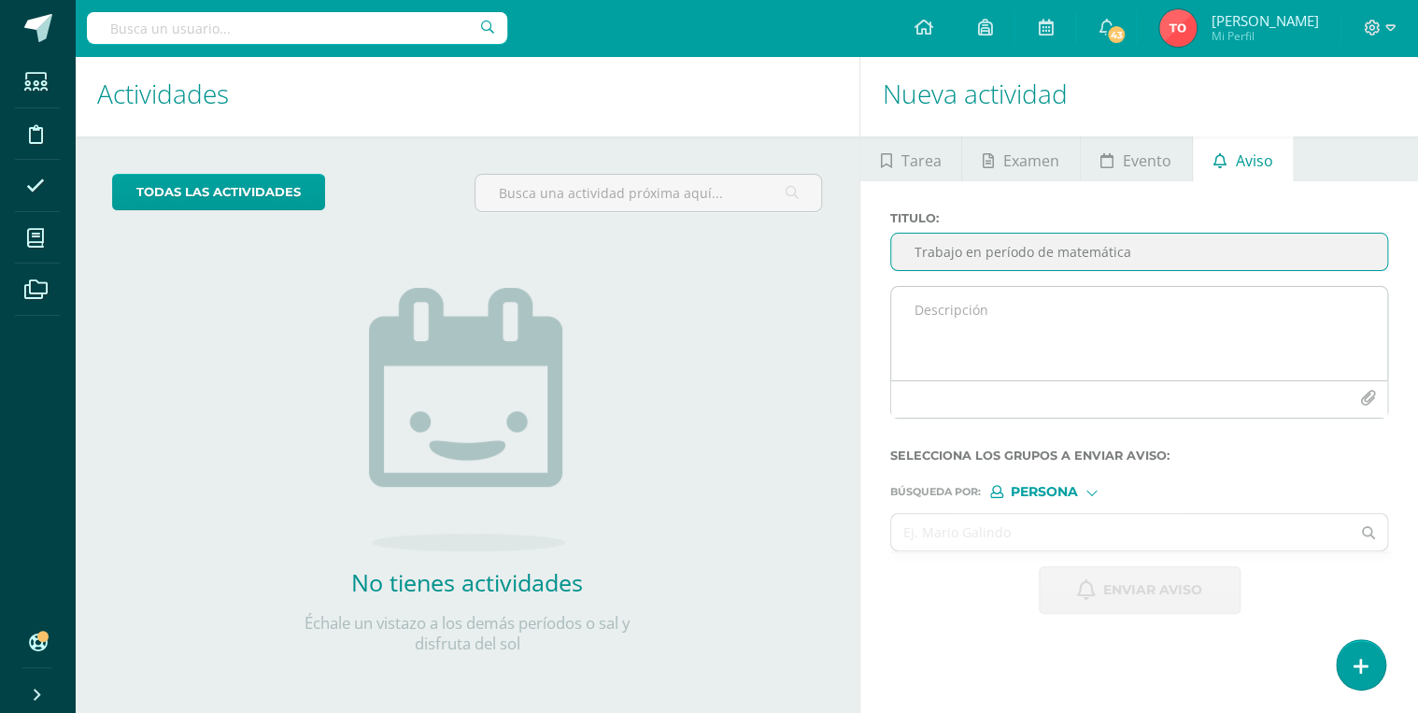
type input "Trabajo en período de matemática"
click at [977, 321] on textarea at bounding box center [1139, 333] width 496 height 93
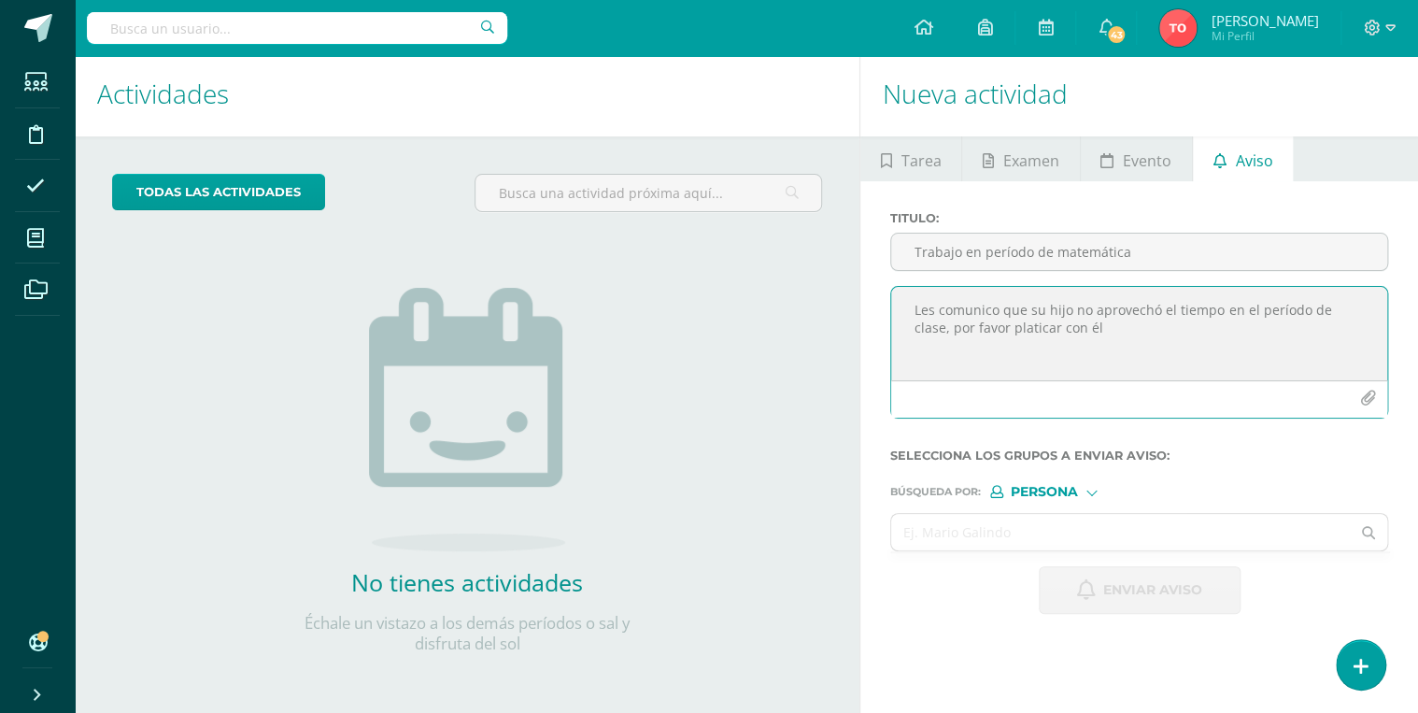
click at [1370, 314] on textarea "Les comunico que su hijo no aprovechó el tiempo en el período de clase, por fav…" at bounding box center [1139, 333] width 496 height 93
click at [915, 350] on textarea "Les comunico que su hijo no aprovechó el tiempo en el período de clase, distray…" at bounding box center [1139, 333] width 496 height 93
type textarea "Les comunico que su hijo no aprovechó el tiempo en el período de clase, distray…"
click at [1028, 519] on input "text" at bounding box center [1120, 532] width 459 height 36
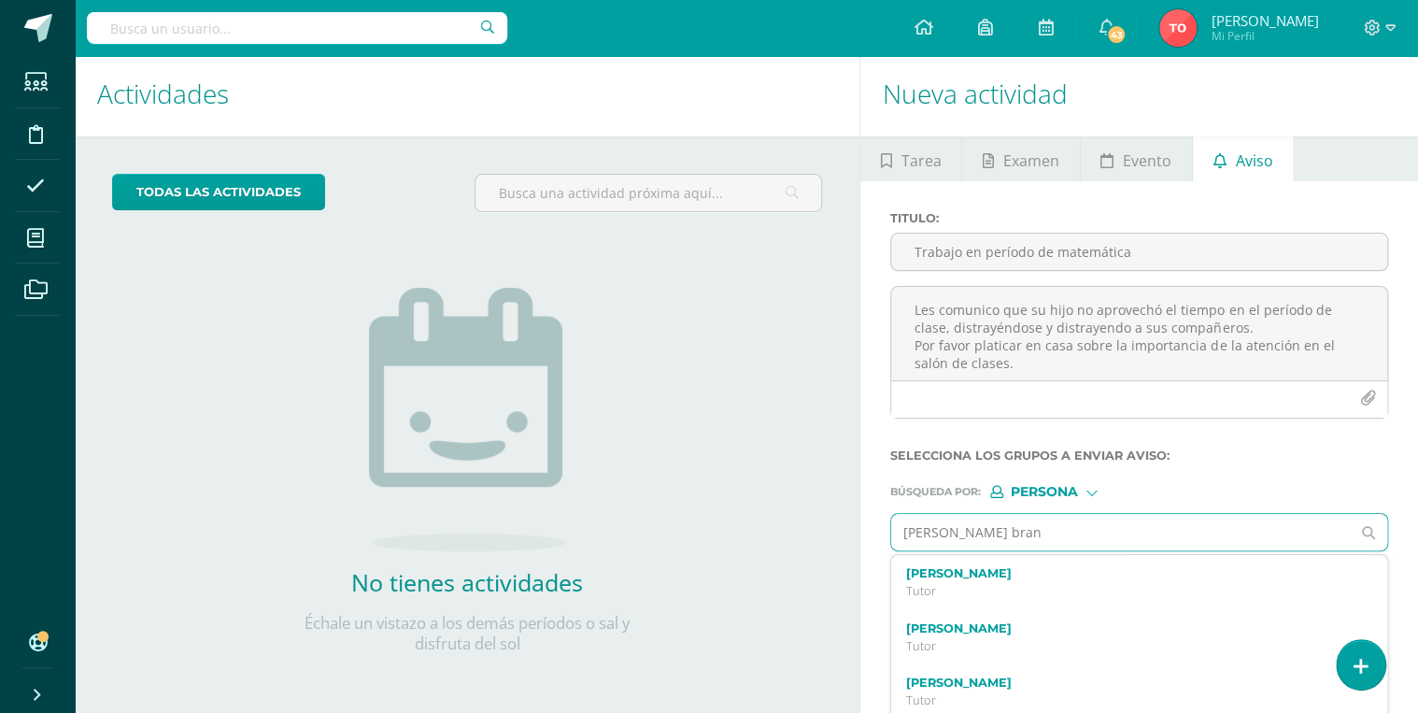
type input "[PERSON_NAME] bran"
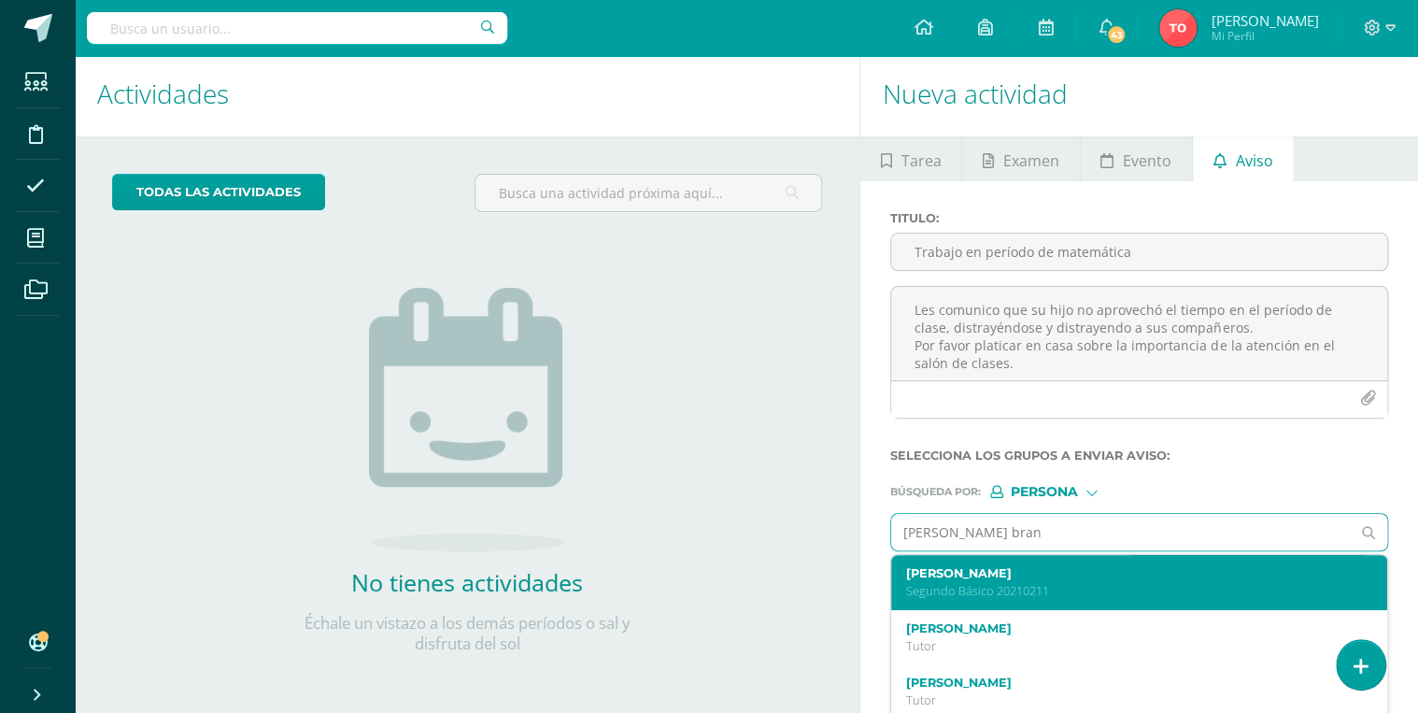
click at [1019, 583] on p "Segundo Básico 20210211" at bounding box center [1129, 591] width 447 height 16
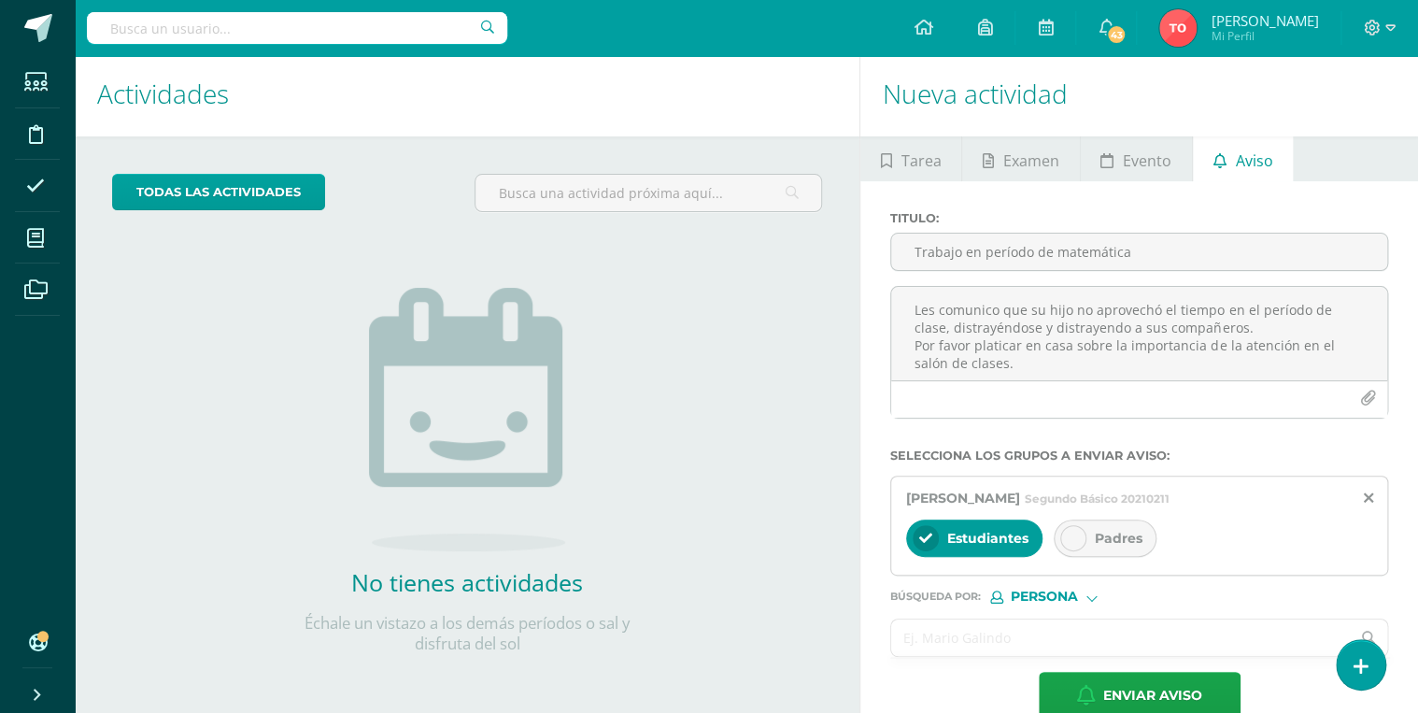
click at [1008, 634] on input "text" at bounding box center [1120, 637] width 459 height 36
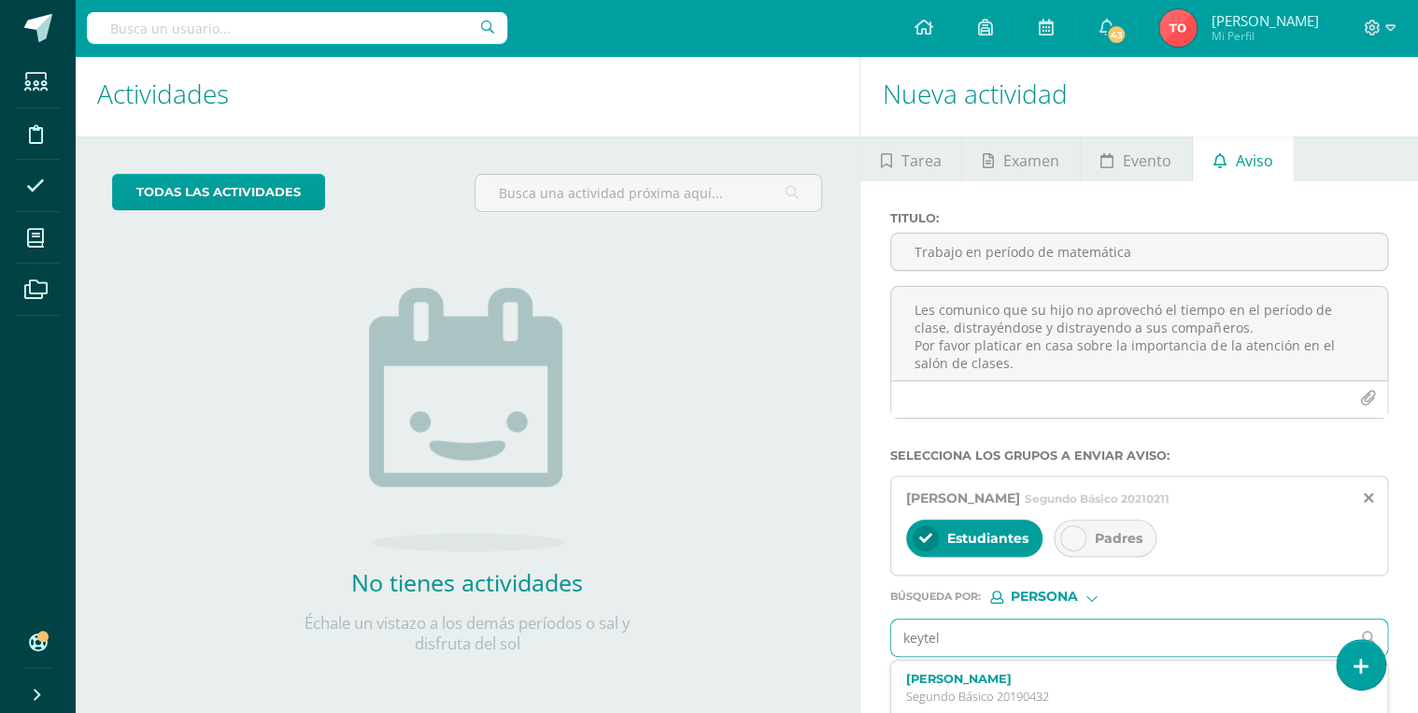
type input "keytell"
click at [1007, 661] on div "[PERSON_NAME] Tutor" at bounding box center [1139, 687] width 496 height 55
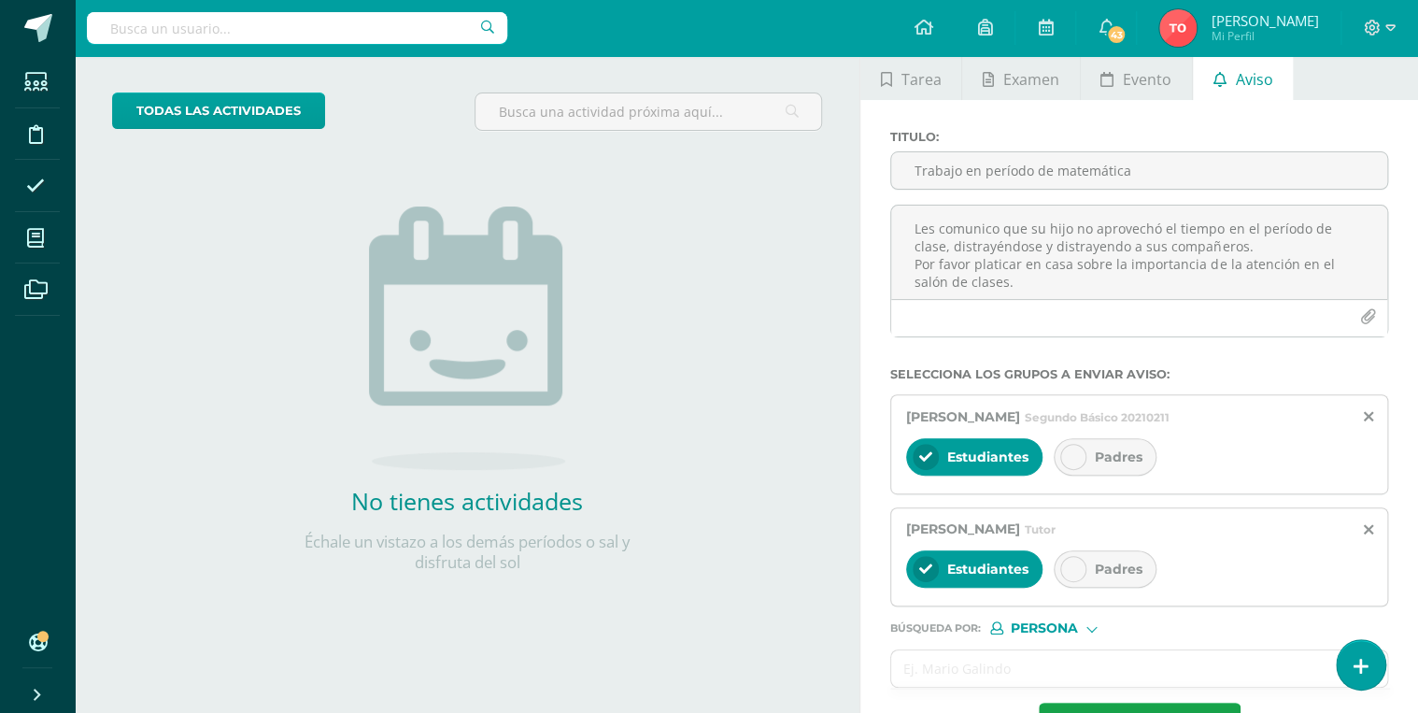
scroll to position [150, 0]
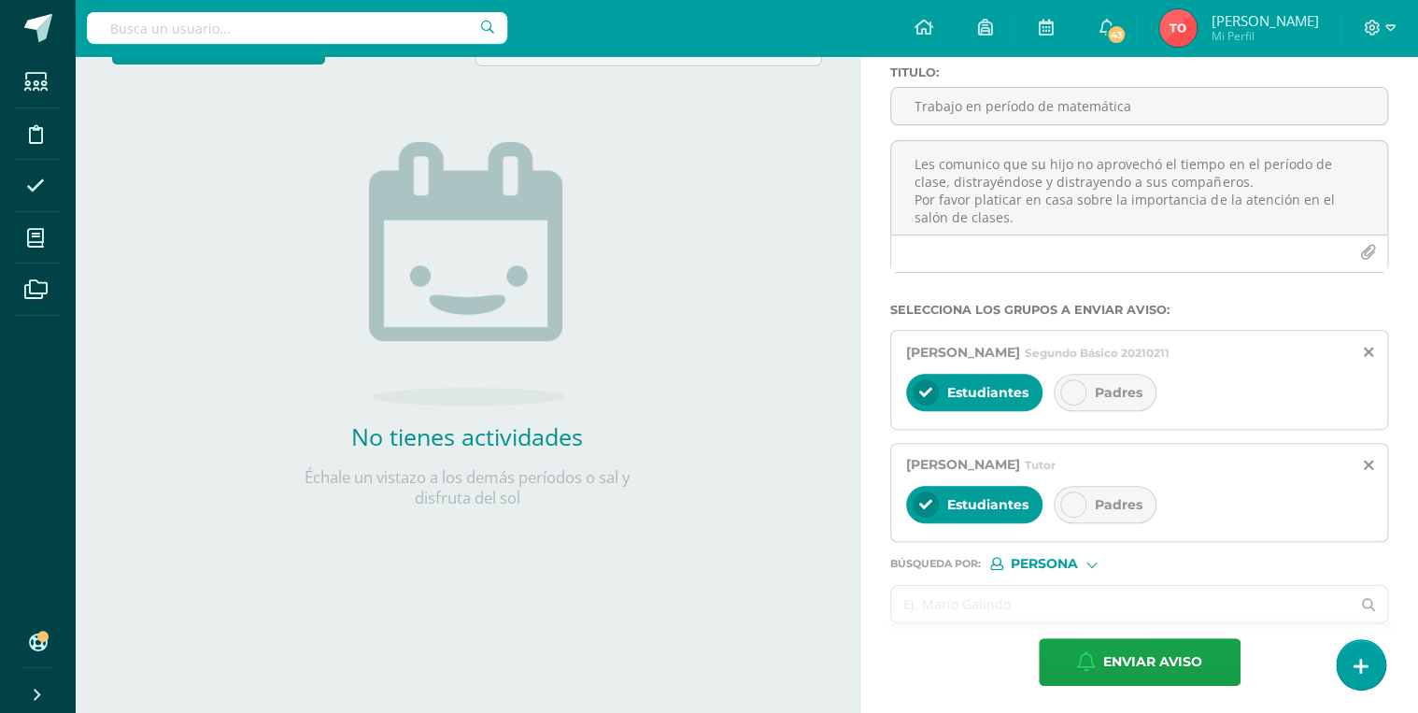
click at [998, 587] on input "text" at bounding box center [1120, 604] width 459 height 36
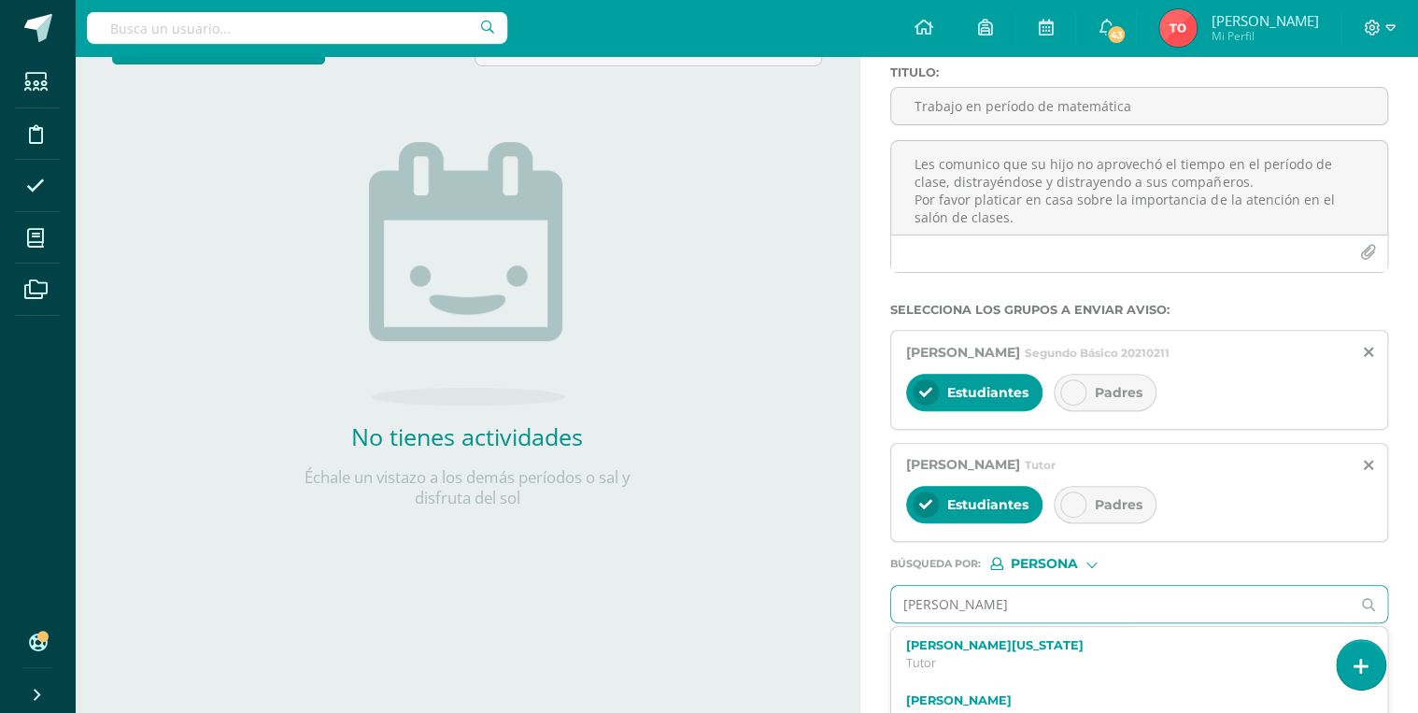
type input "[PERSON_NAME]"
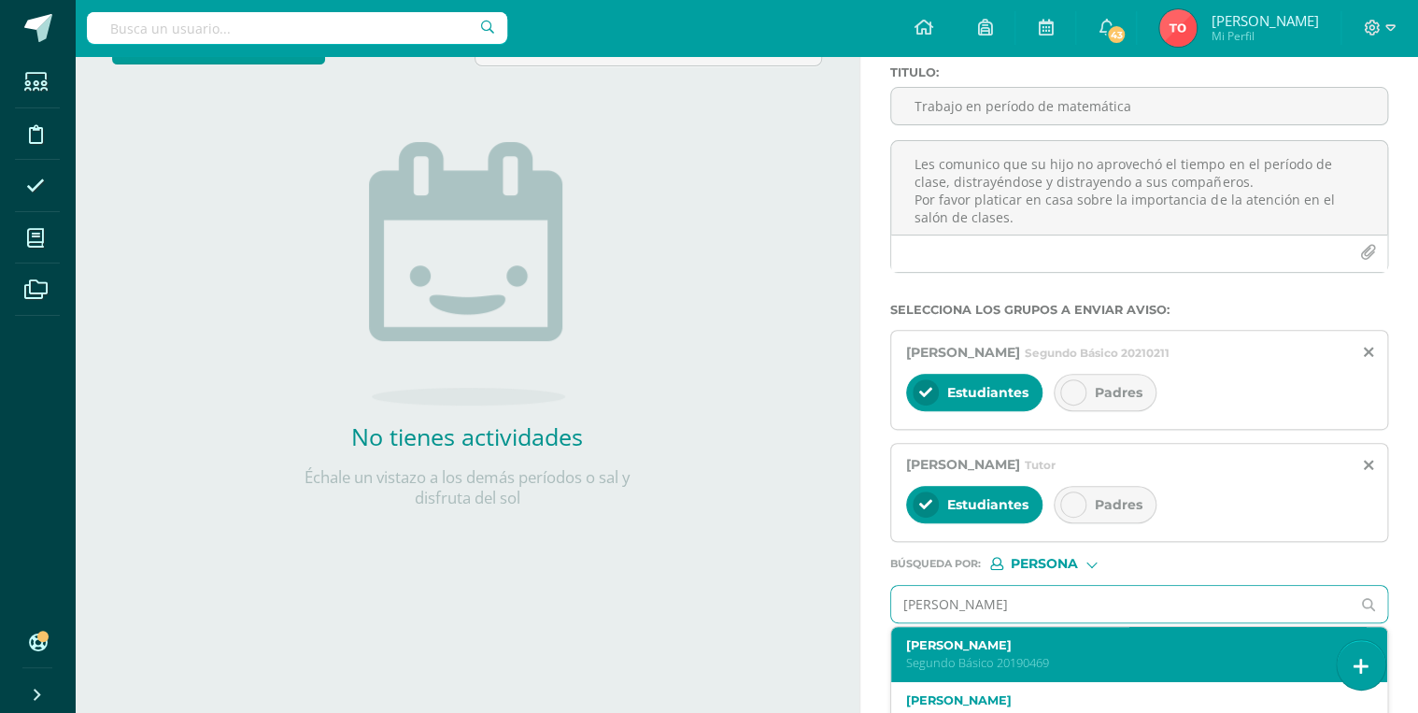
click at [1006, 645] on label "[PERSON_NAME]" at bounding box center [1129, 645] width 447 height 14
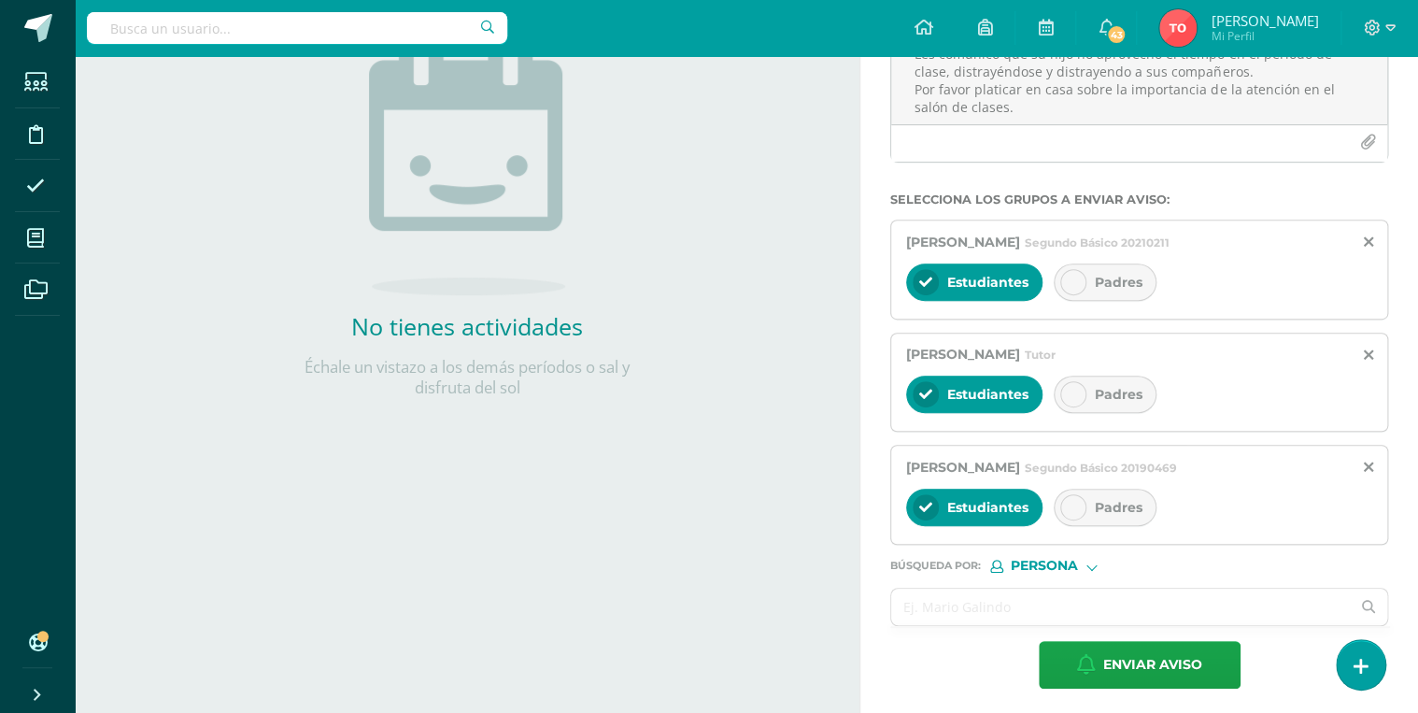
scroll to position [262, 0]
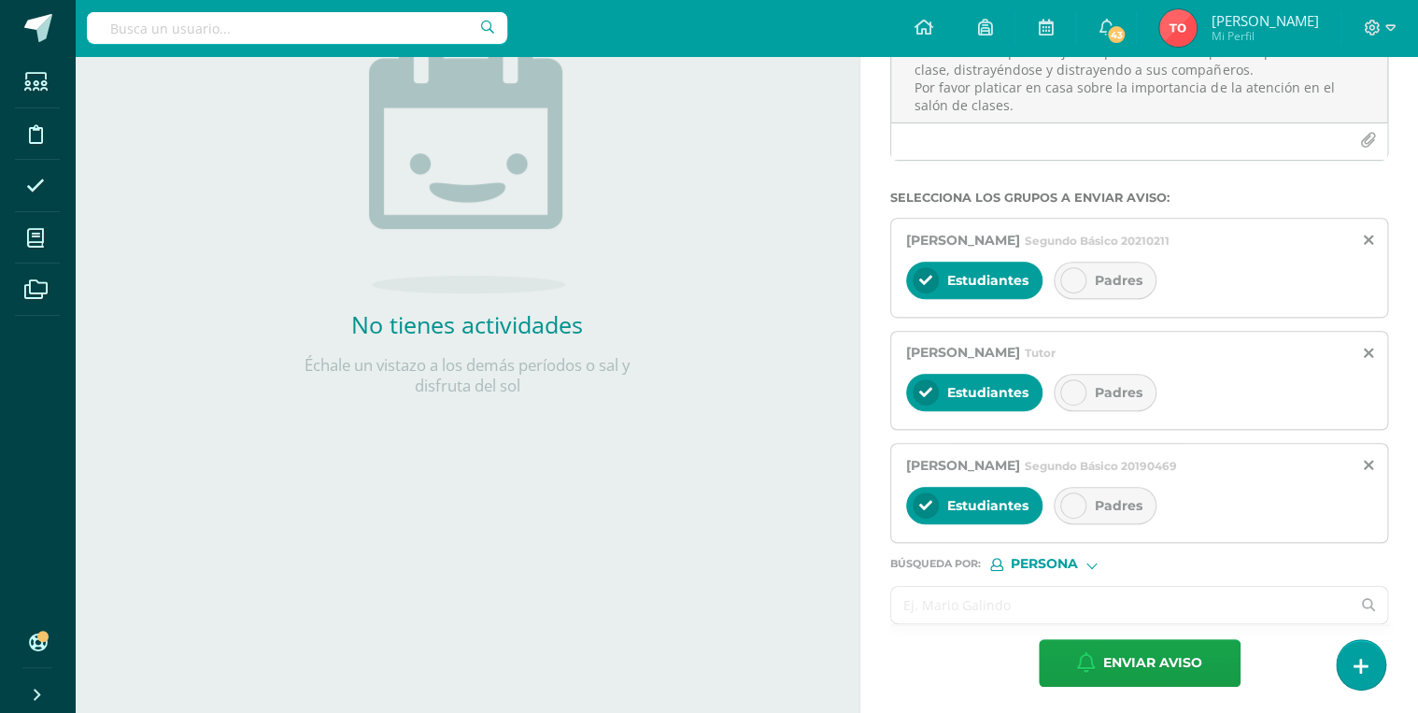
click at [1000, 605] on input "text" at bounding box center [1120, 605] width 459 height 36
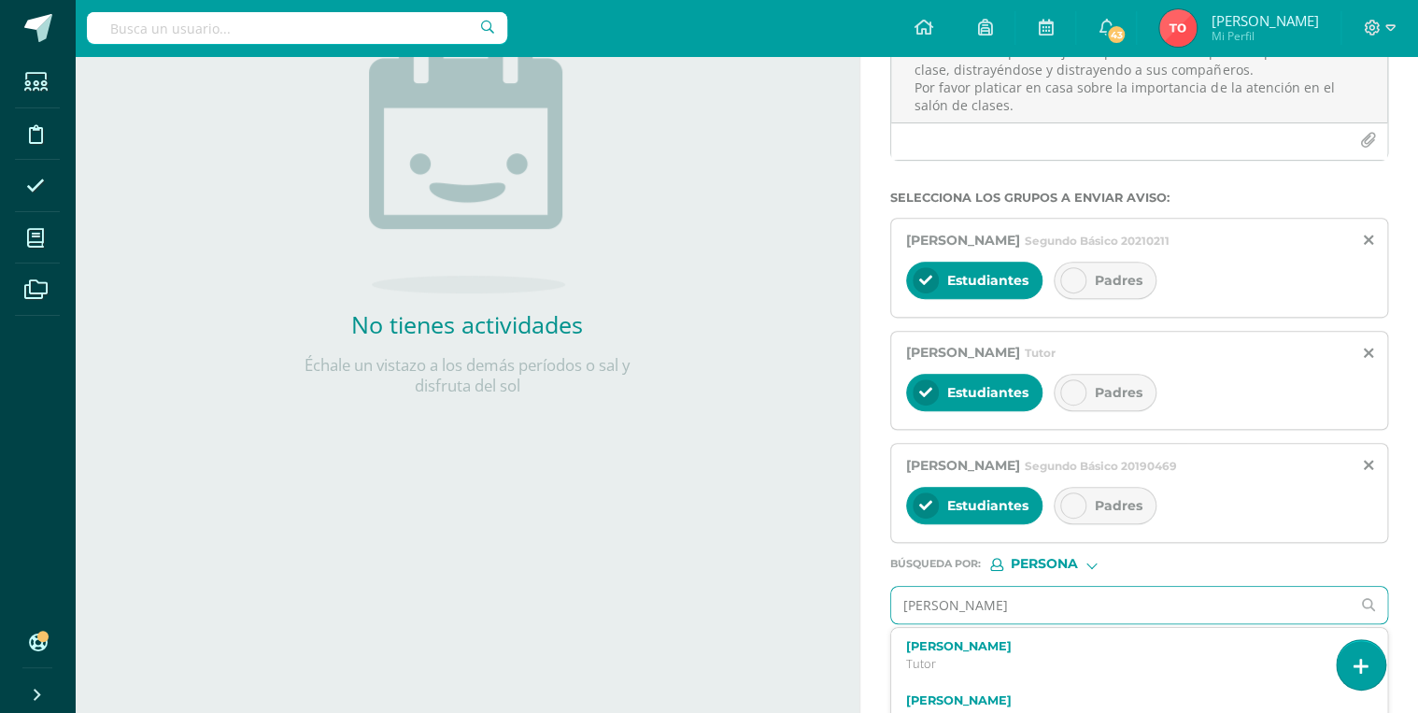
type input "[PERSON_NAME]"
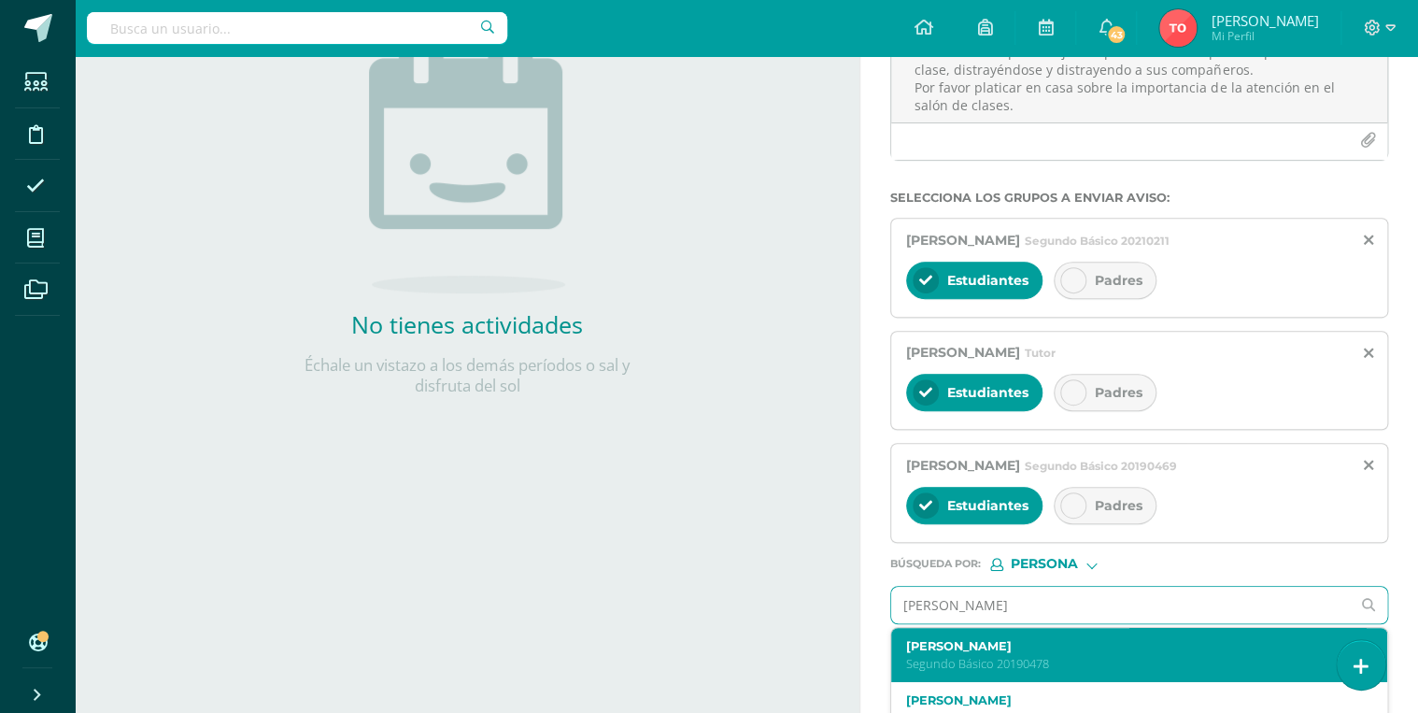
click at [1014, 663] on p "Segundo Básico 20190478" at bounding box center [1129, 664] width 447 height 16
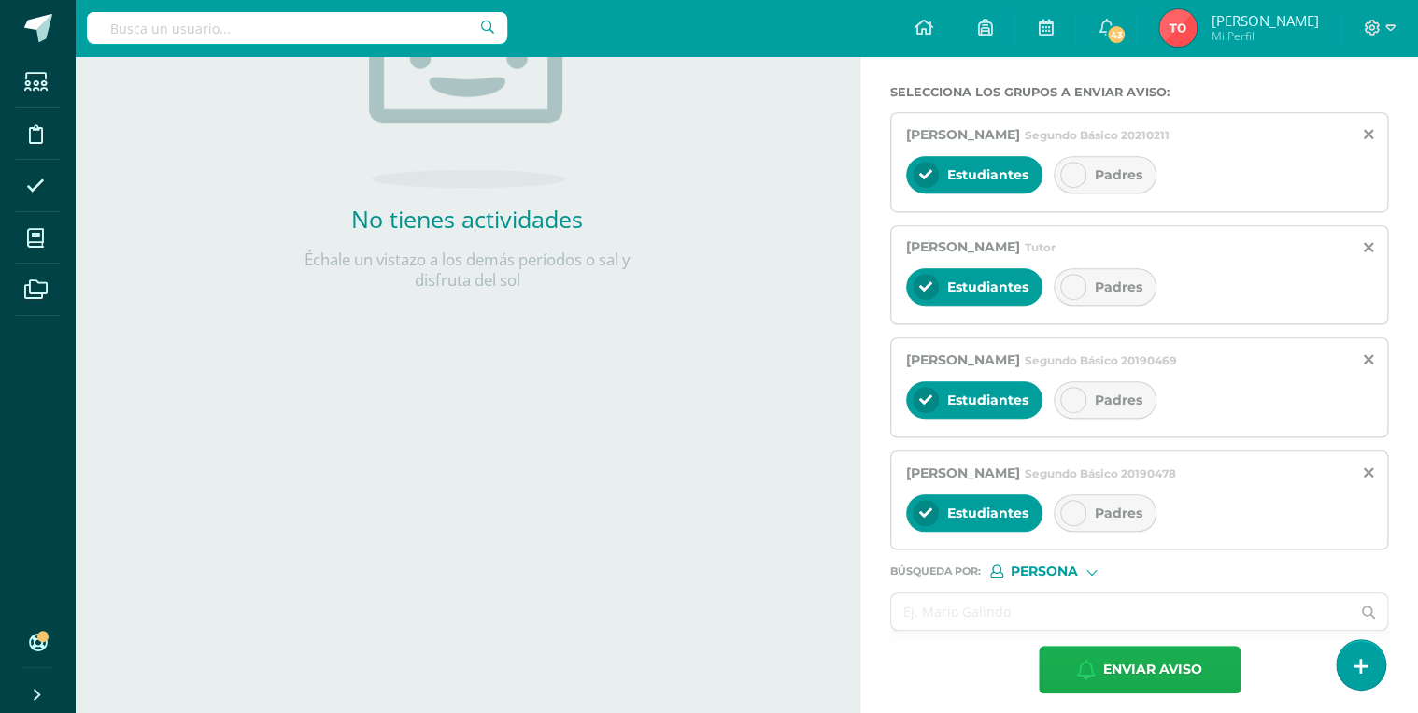
scroll to position [375, 0]
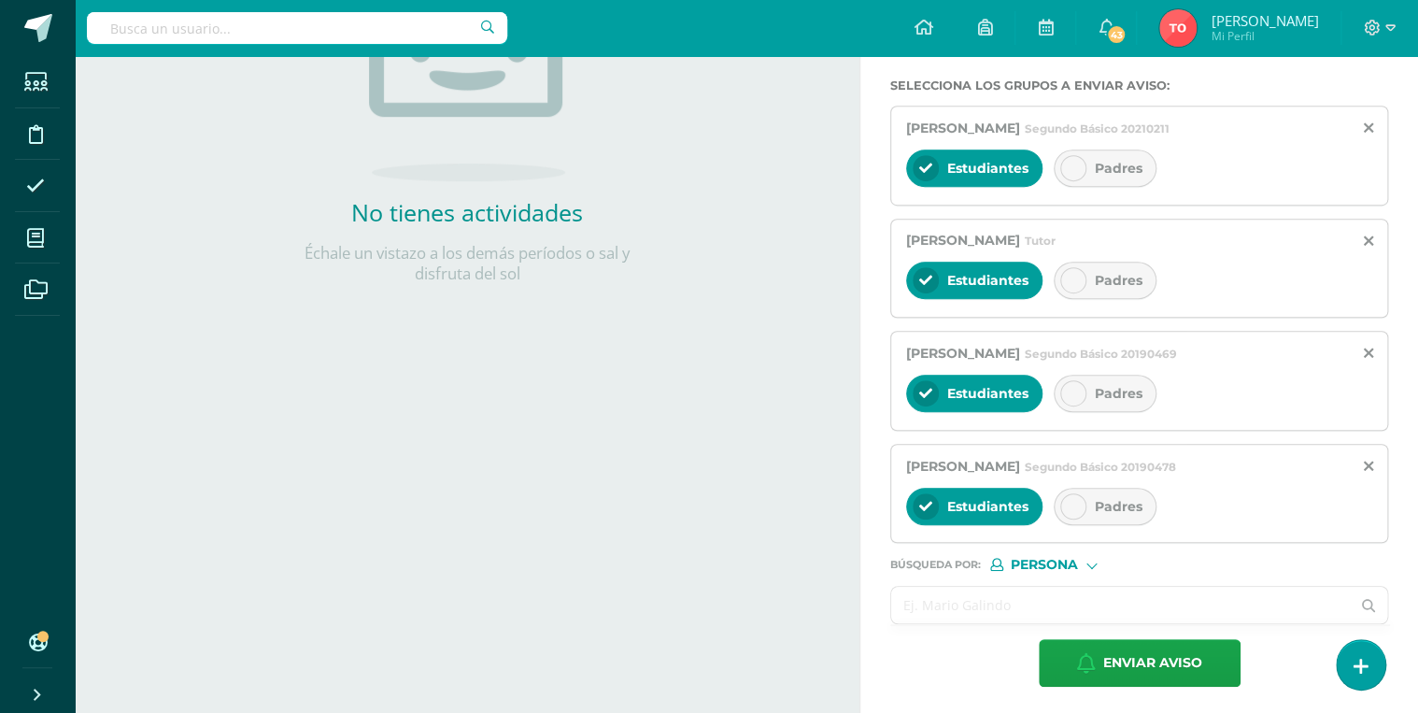
click at [1076, 607] on input "text" at bounding box center [1120, 605] width 459 height 36
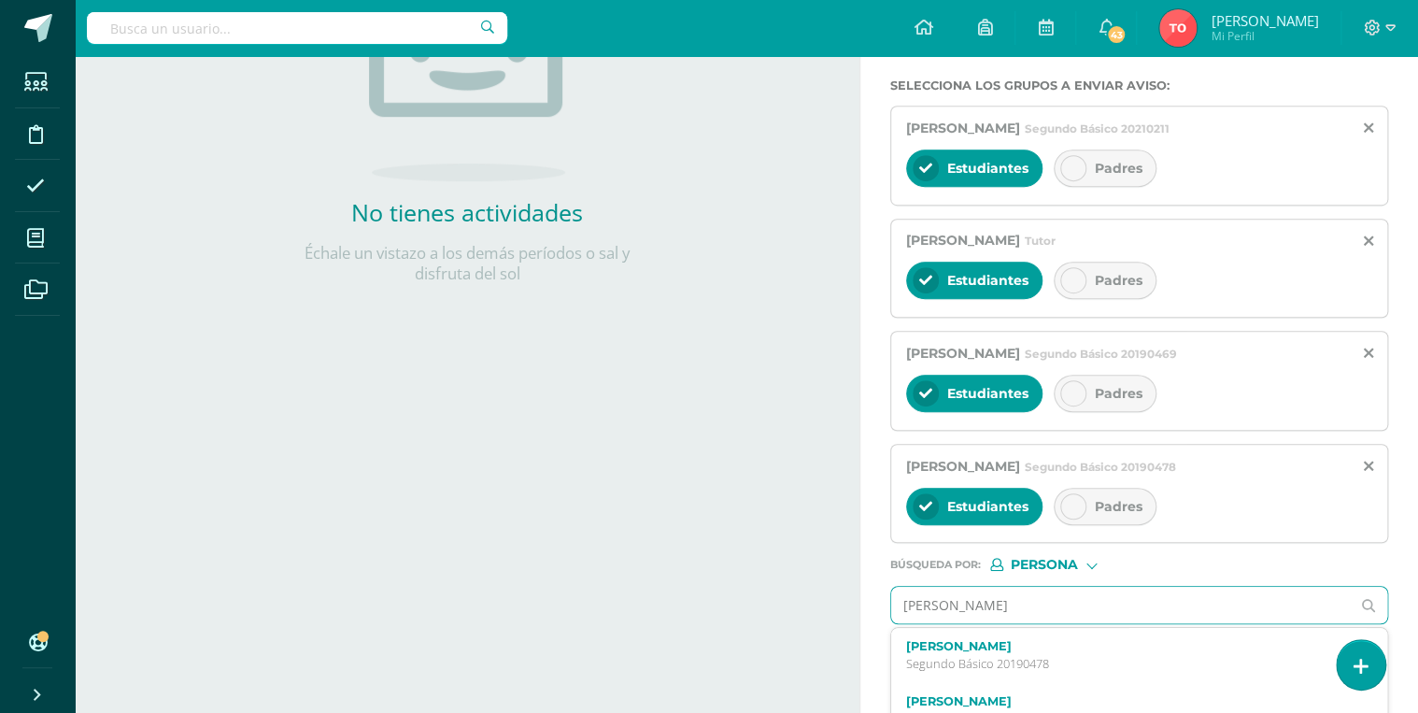
type input "[PERSON_NAME]"
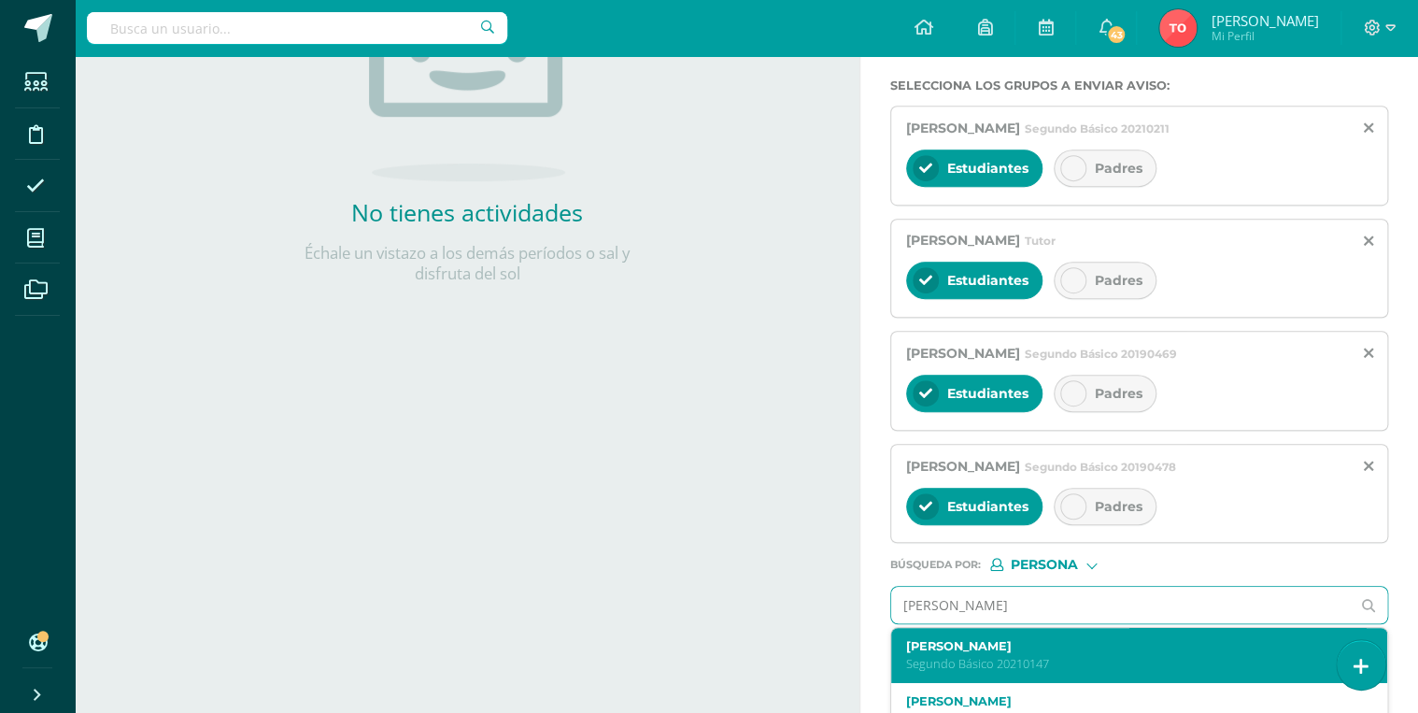
click at [1084, 646] on label "[PERSON_NAME]" at bounding box center [1129, 646] width 447 height 14
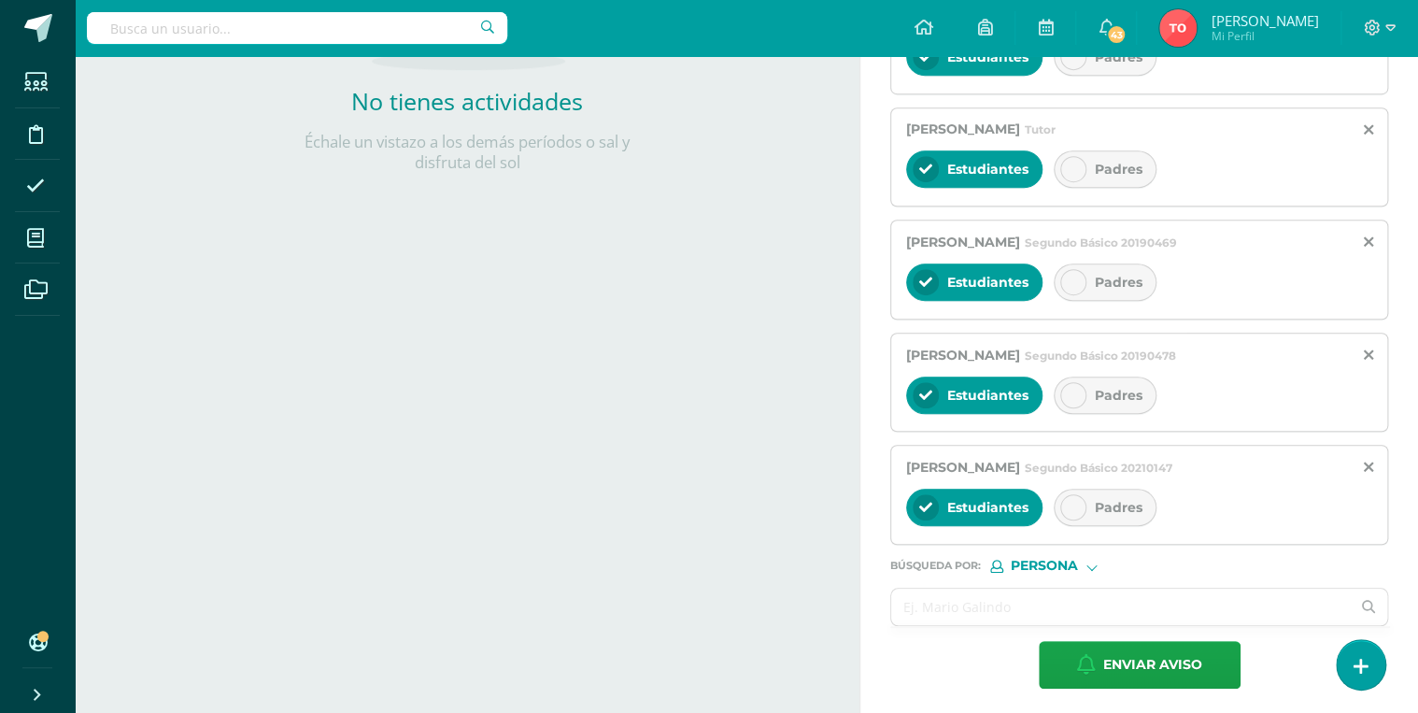
scroll to position [487, 0]
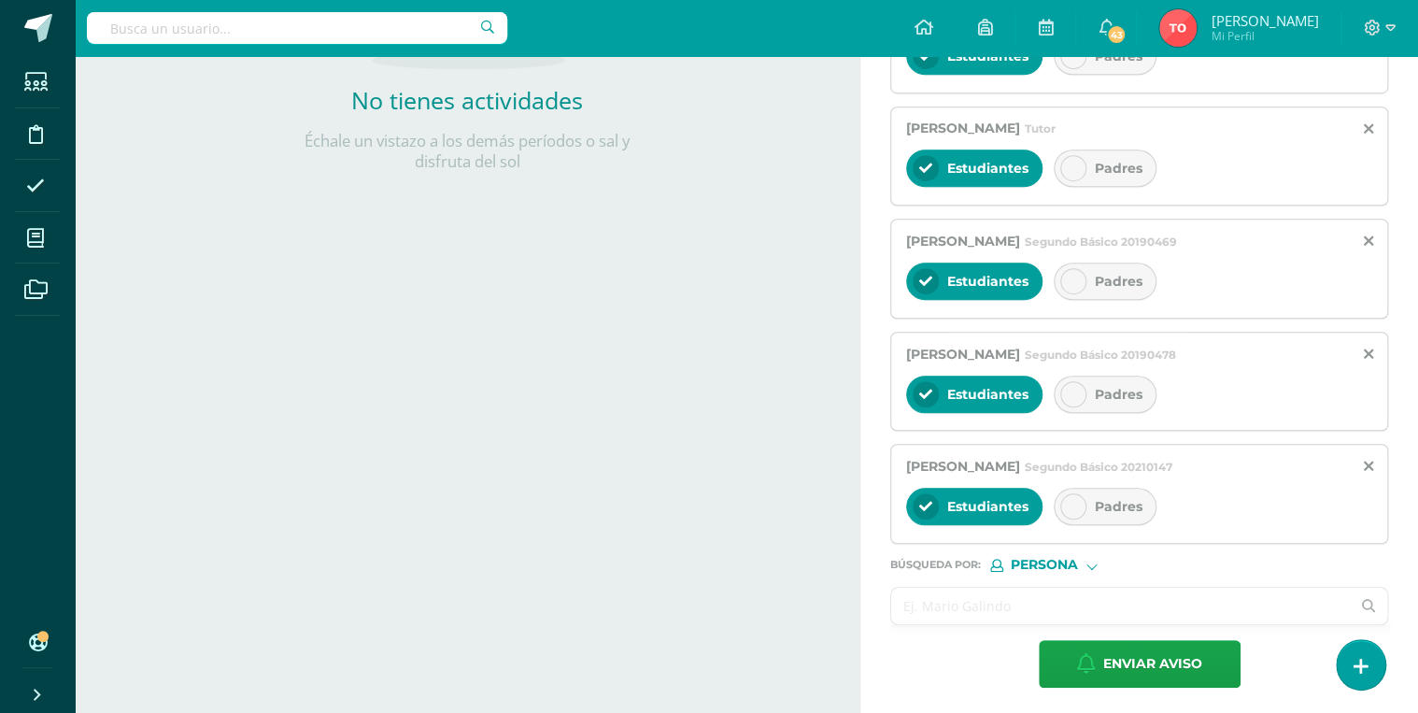
click at [1027, 594] on input "text" at bounding box center [1120, 606] width 459 height 36
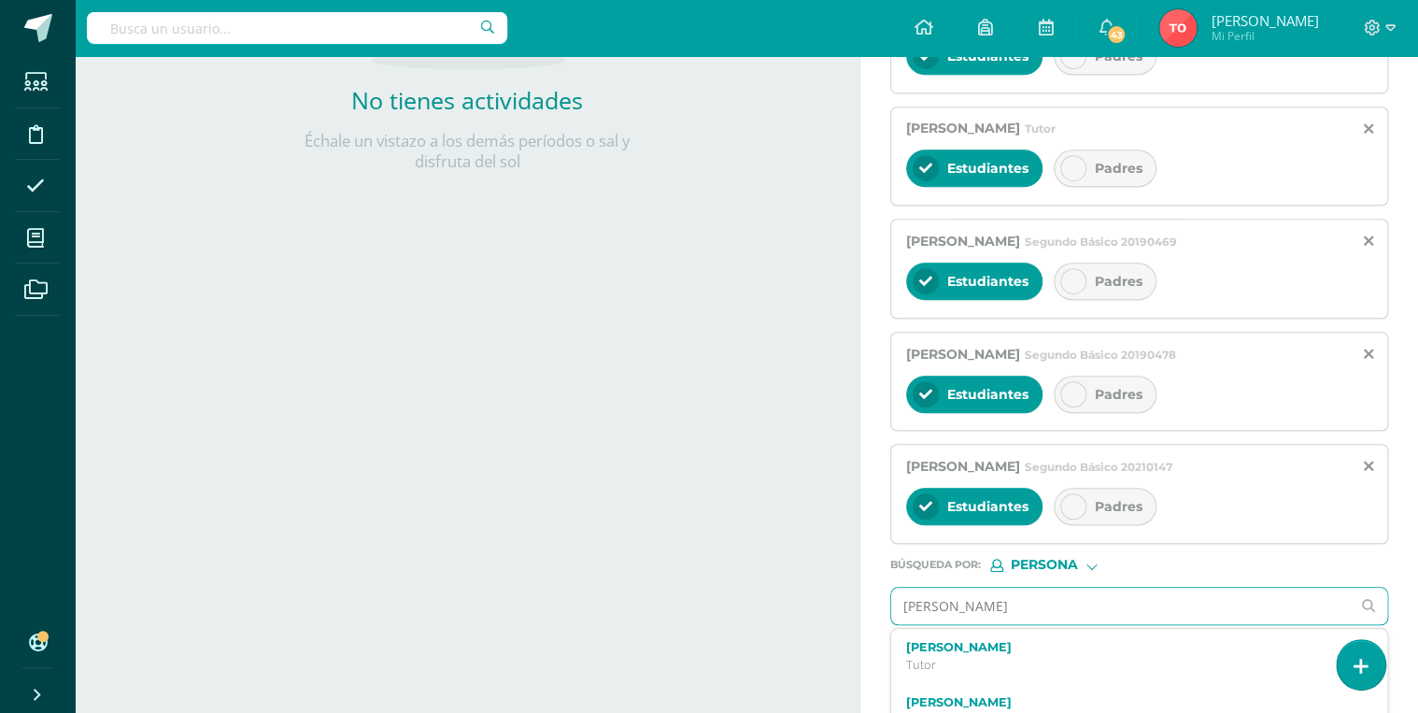
type input "[PERSON_NAME]"
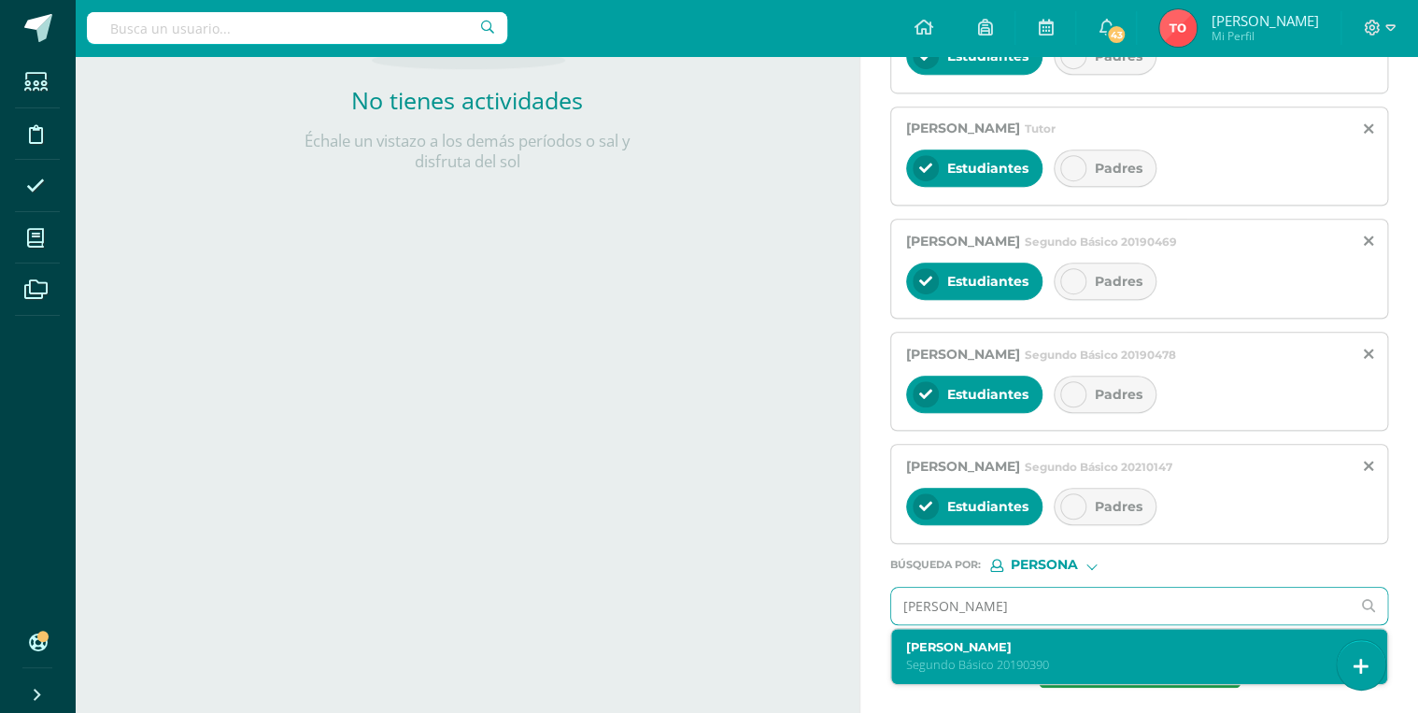
click at [1001, 664] on p "Segundo Básico 20190390" at bounding box center [1129, 665] width 447 height 16
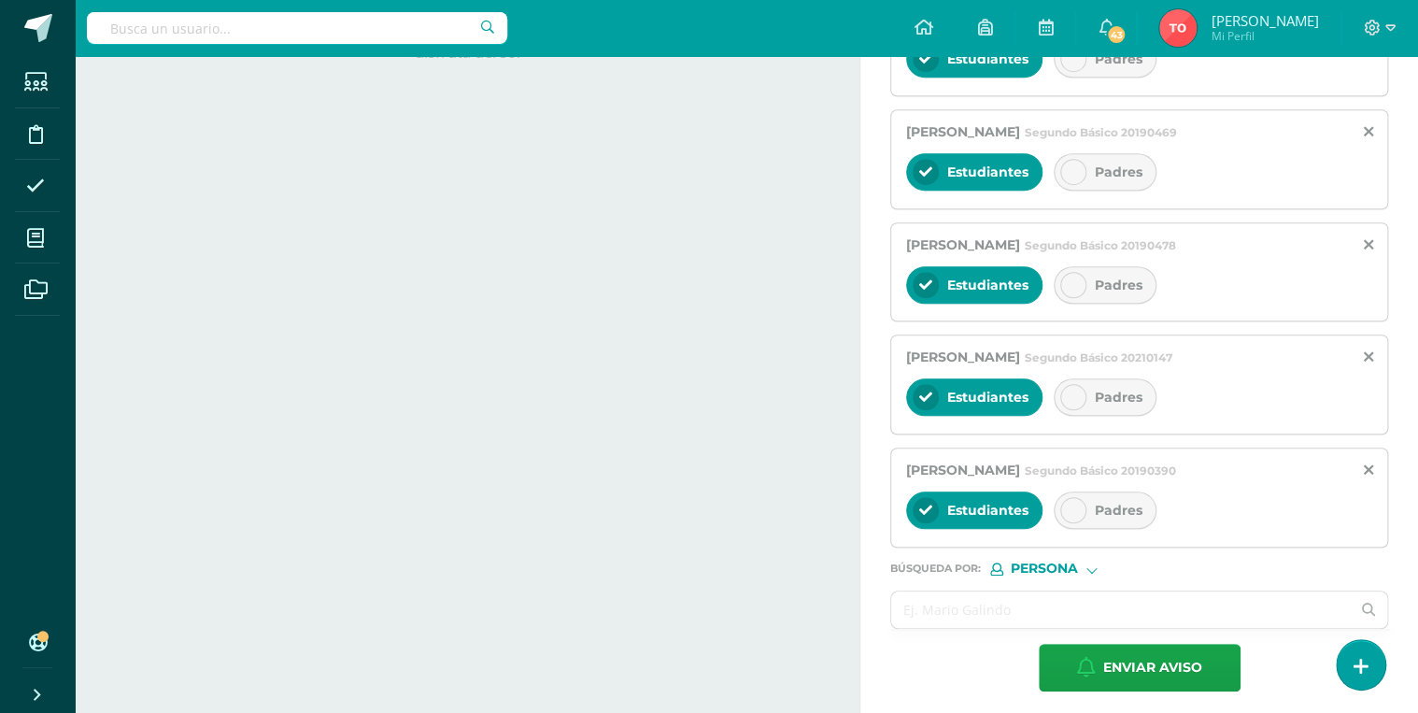
scroll to position [599, 0]
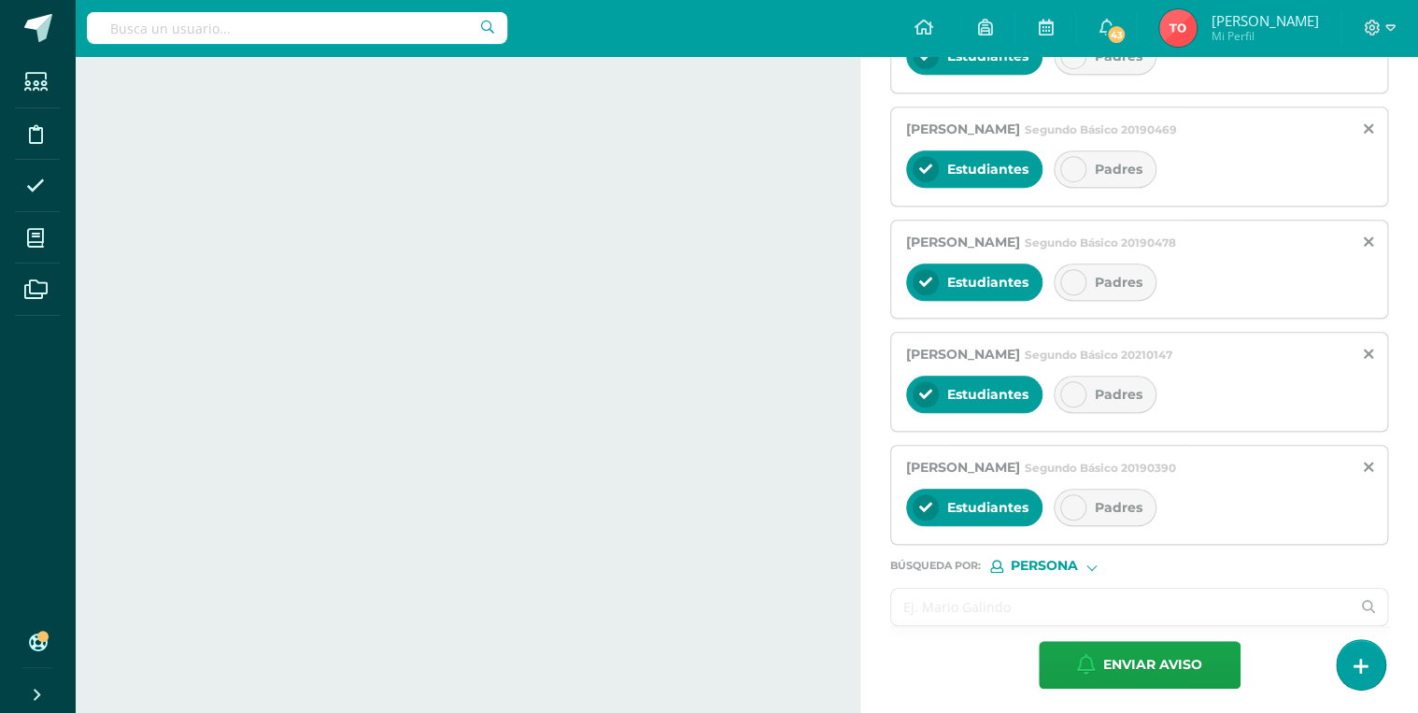
click at [989, 603] on input "text" at bounding box center [1120, 607] width 459 height 36
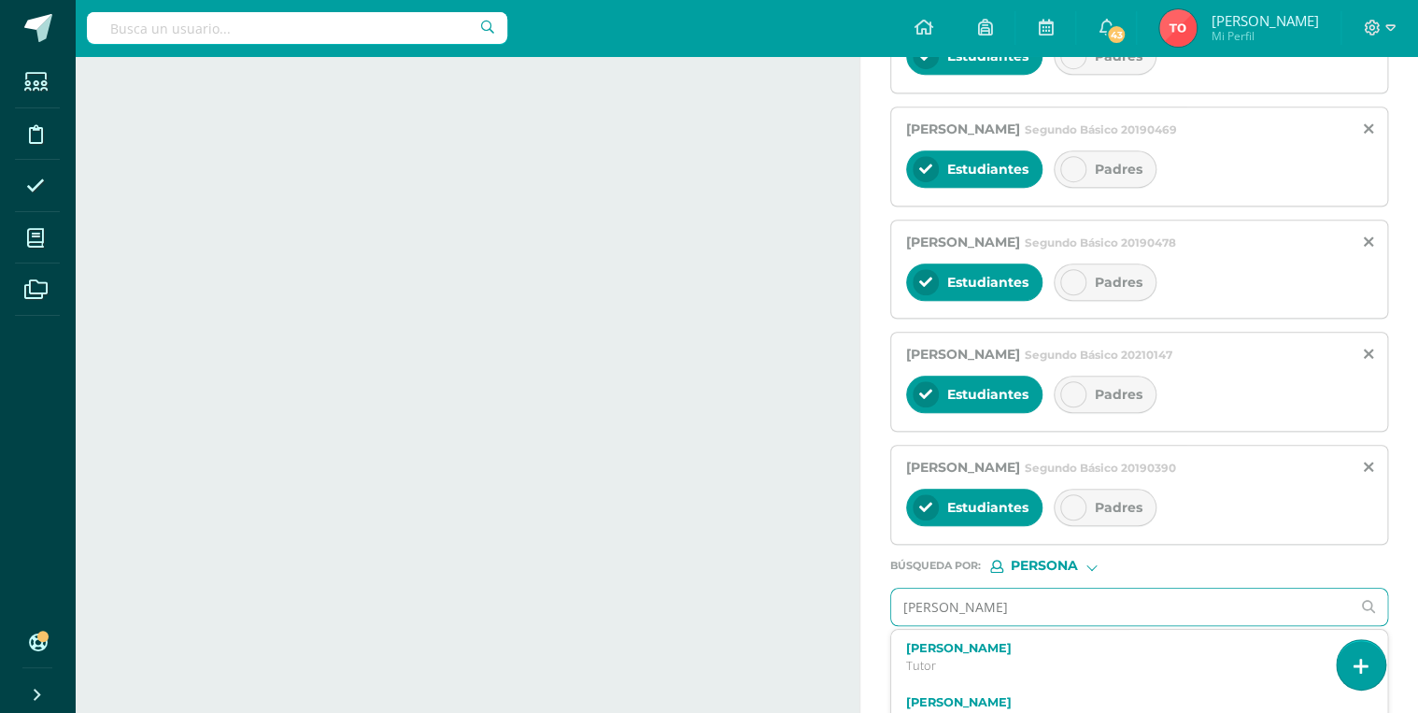
type input "[PERSON_NAME]"
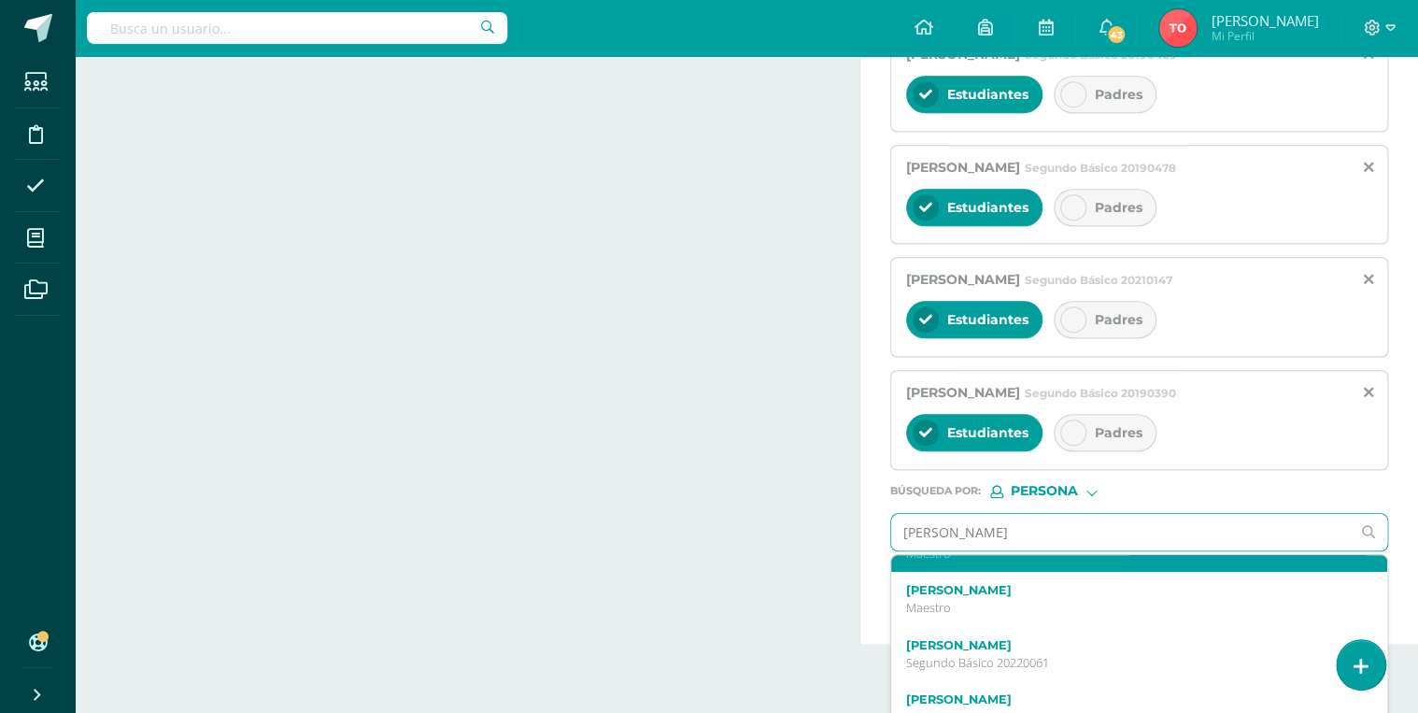
scroll to position [75, 0]
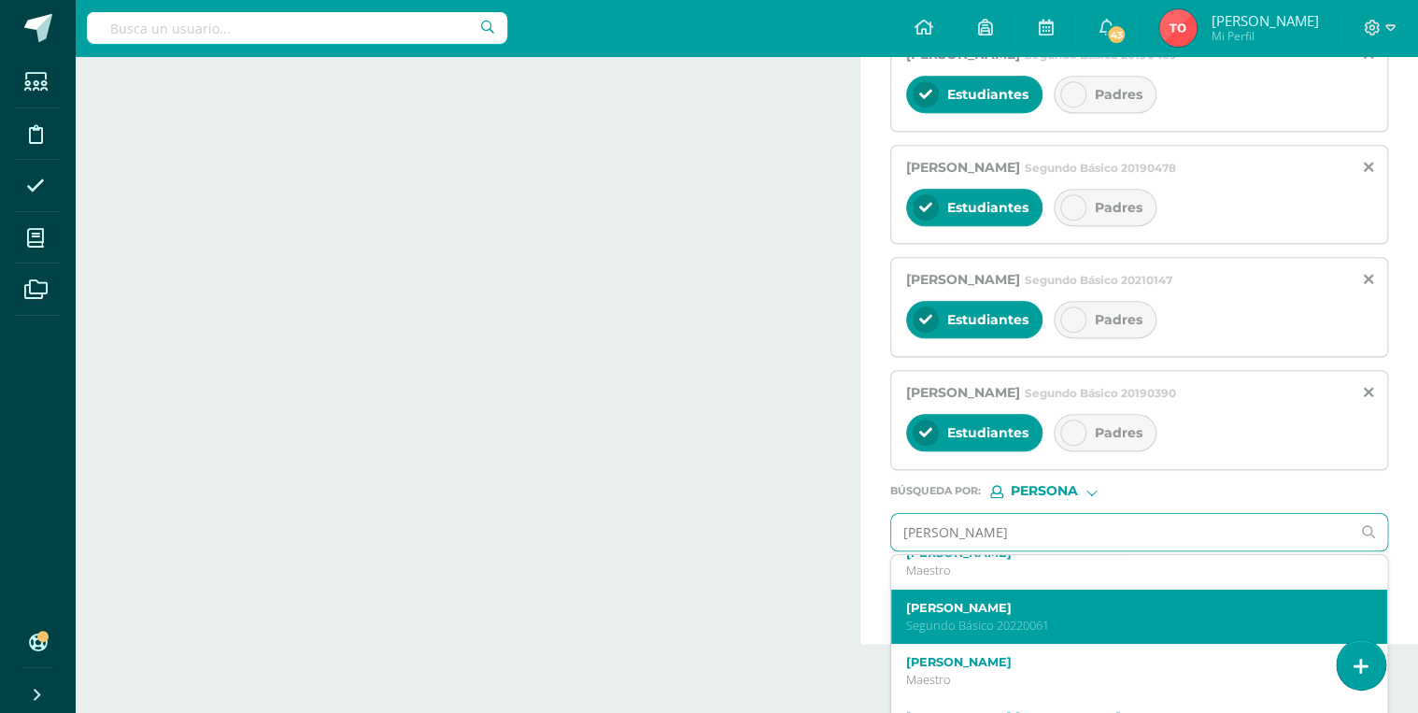
click at [1031, 602] on label "[PERSON_NAME]" at bounding box center [1129, 608] width 447 height 14
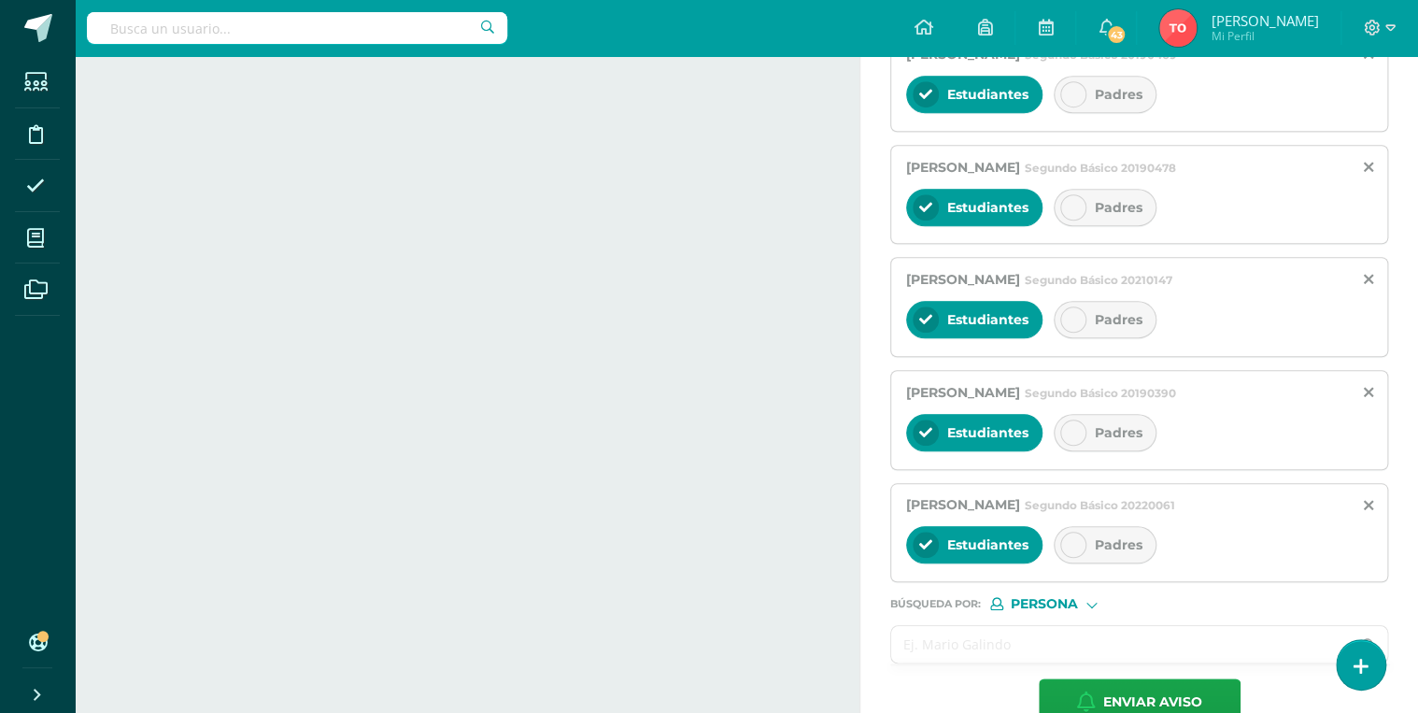
click at [1031, 626] on input "text" at bounding box center [1120, 644] width 459 height 36
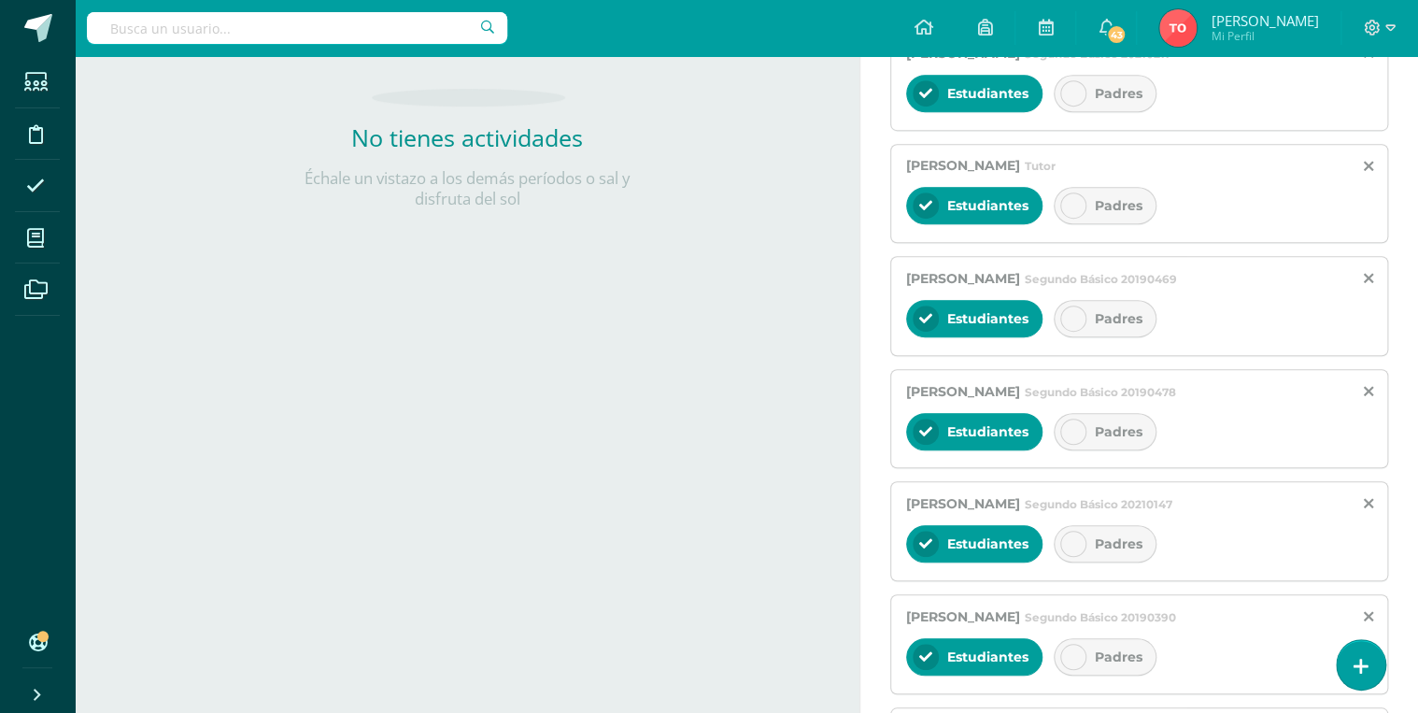
scroll to position [711, 0]
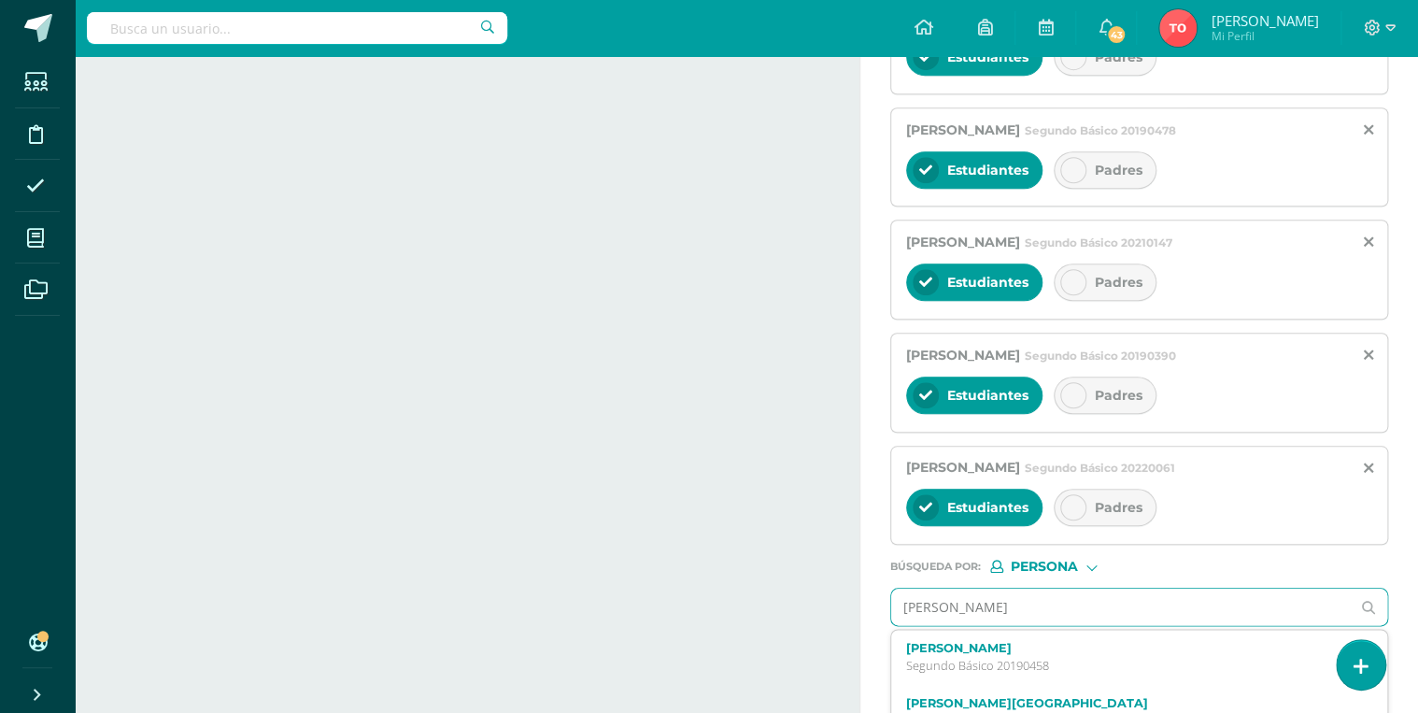
type input "[PERSON_NAME]"
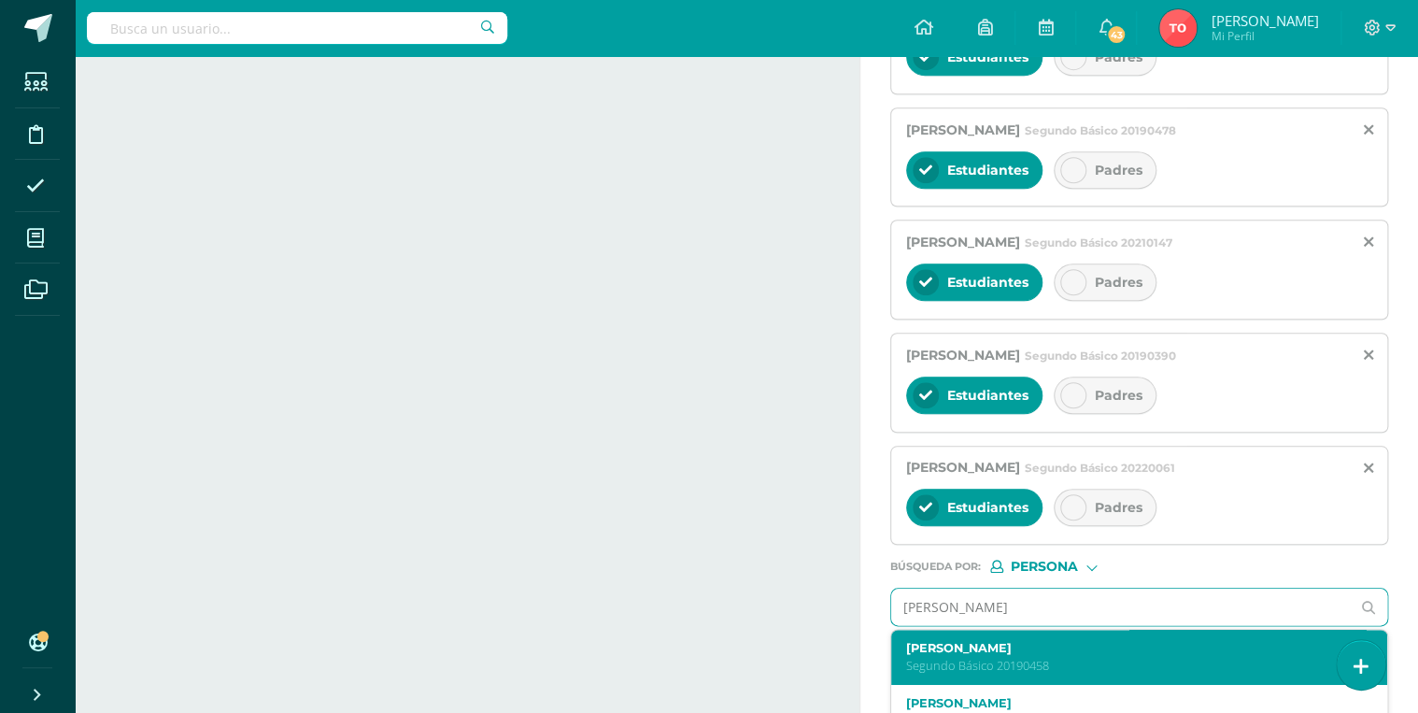
click at [1028, 651] on div "[PERSON_NAME] Segundo Básico 20190458" at bounding box center [1129, 657] width 447 height 33
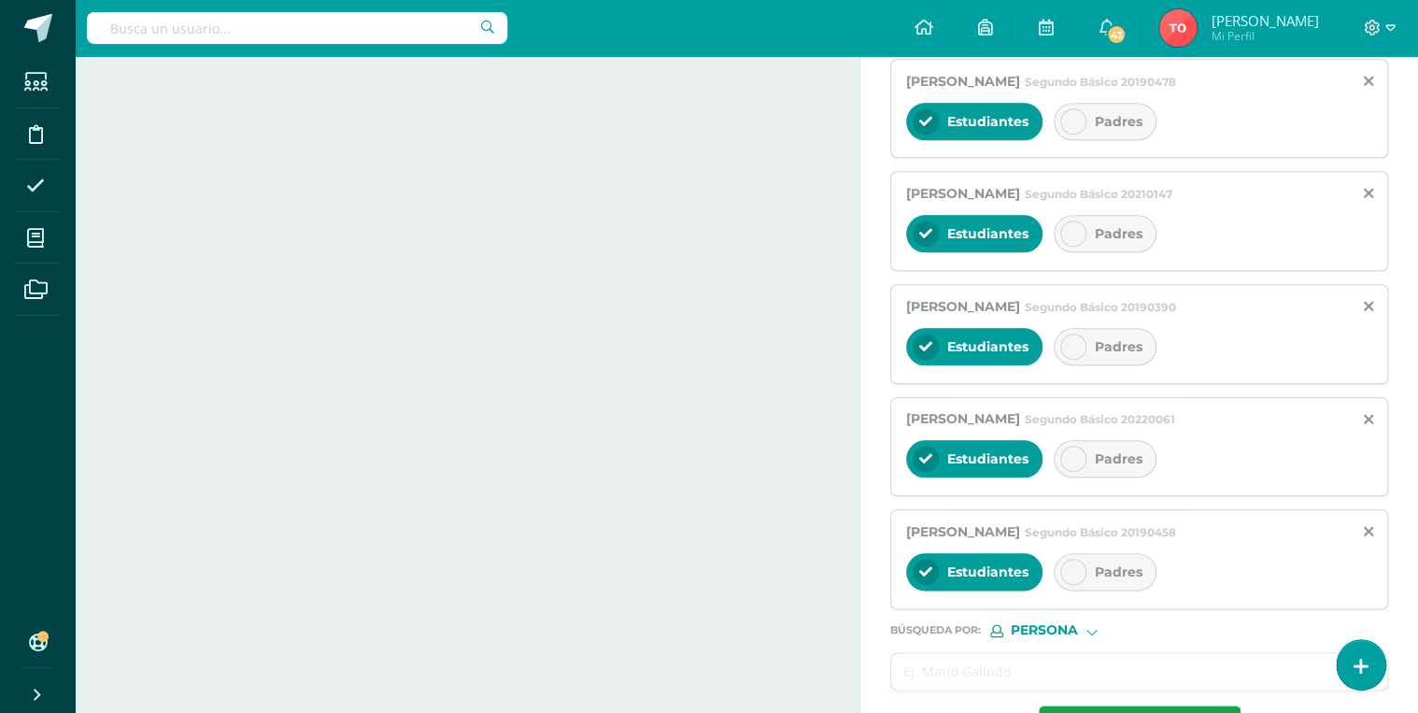
scroll to position [786, 0]
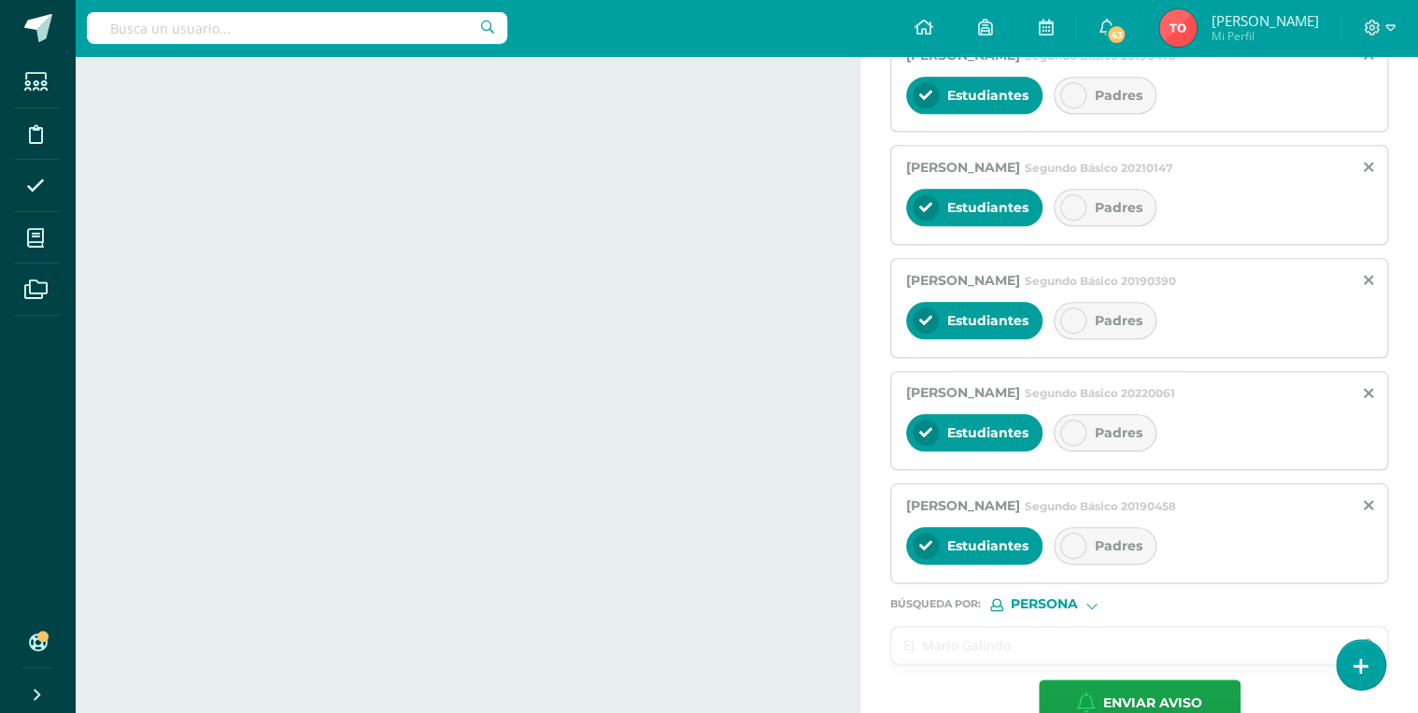
click at [1028, 650] on input "text" at bounding box center [1120, 645] width 459 height 36
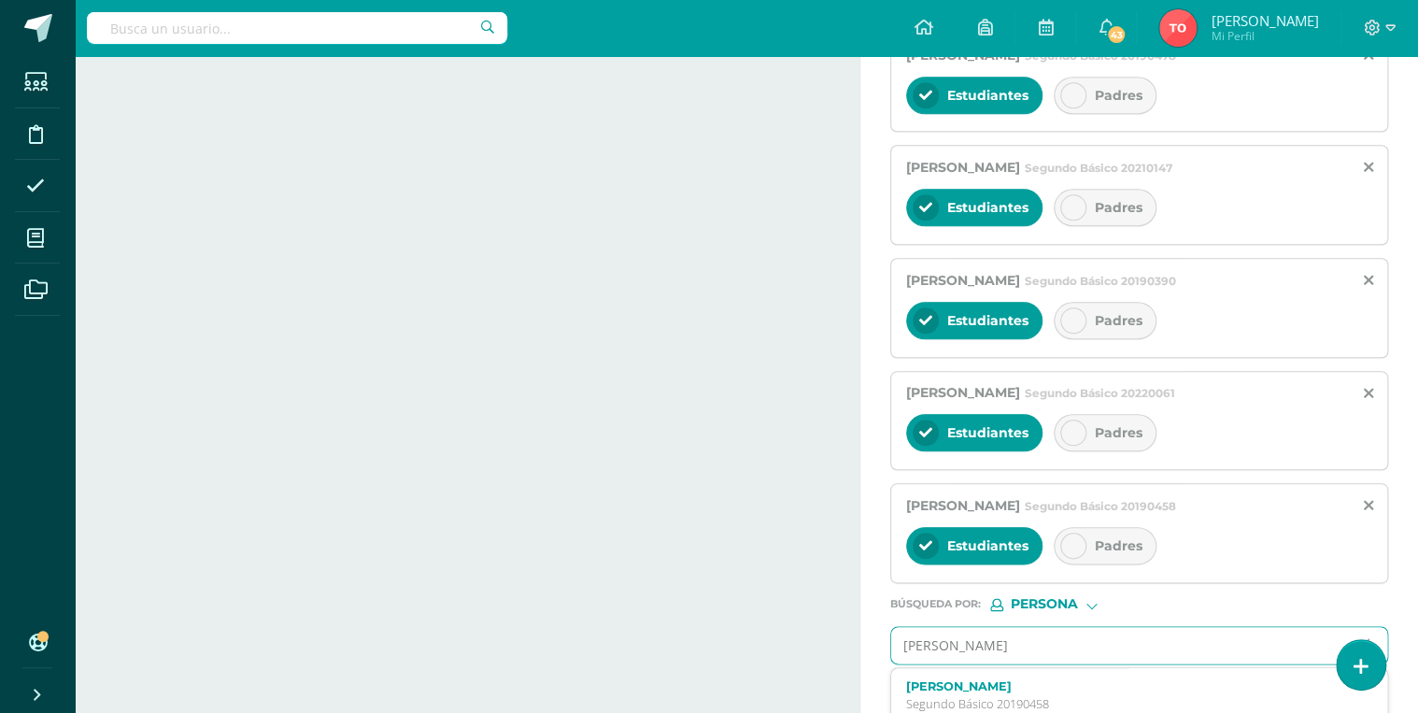
type input "[PERSON_NAME]"
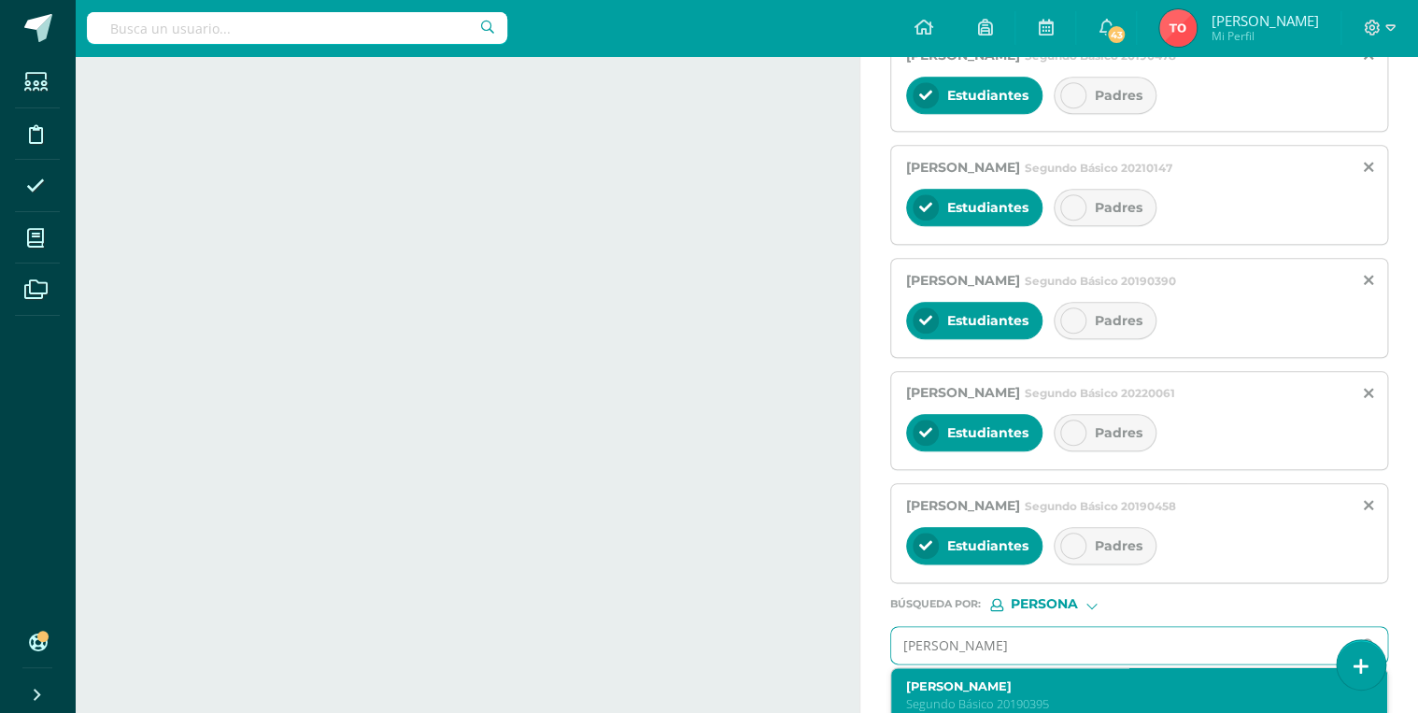
click at [1033, 688] on div "[PERSON_NAME] 20190395" at bounding box center [1129, 695] width 447 height 33
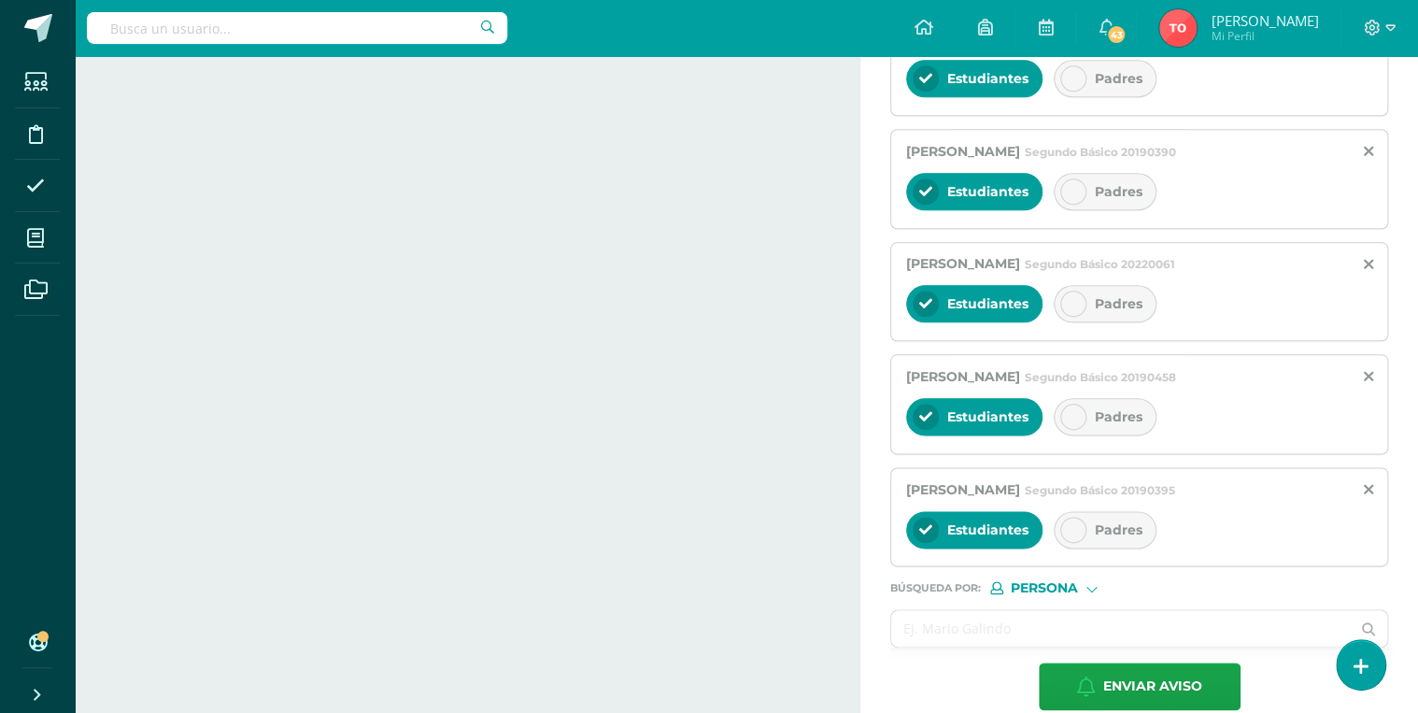
scroll to position [935, 0]
